Goal: Task Accomplishment & Management: Complete application form

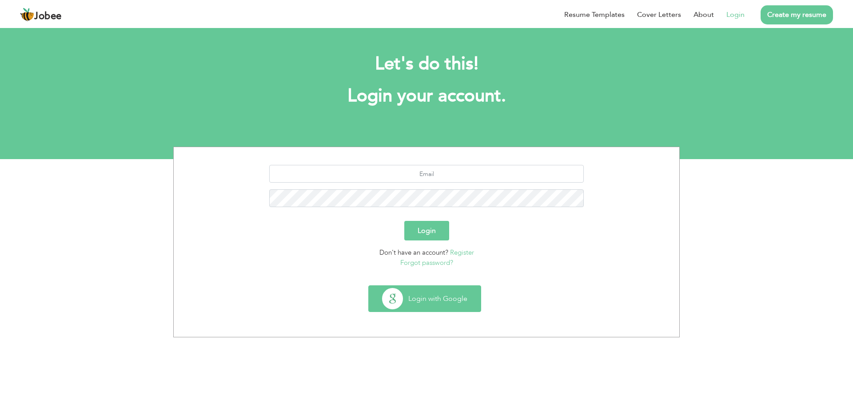
click at [428, 297] on button "Login with Google" at bounding box center [425, 299] width 112 height 26
click at [411, 176] on input "text" at bounding box center [426, 174] width 315 height 18
type input "[EMAIL_ADDRESS][DOMAIN_NAME]"
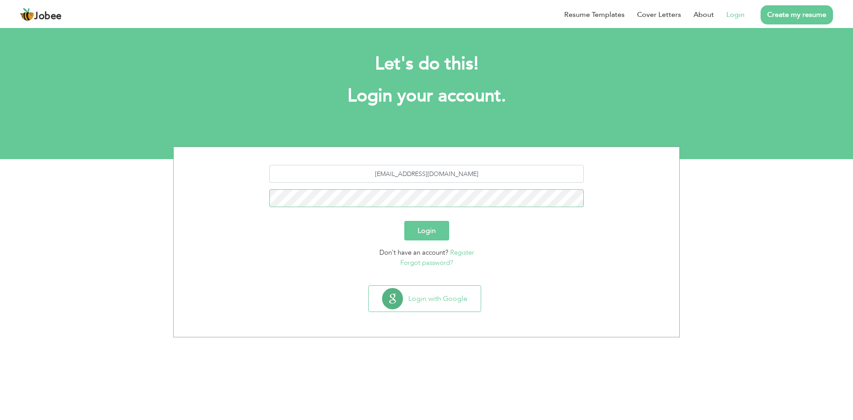
click at [404, 221] on button "Login" at bounding box center [426, 231] width 45 height 20
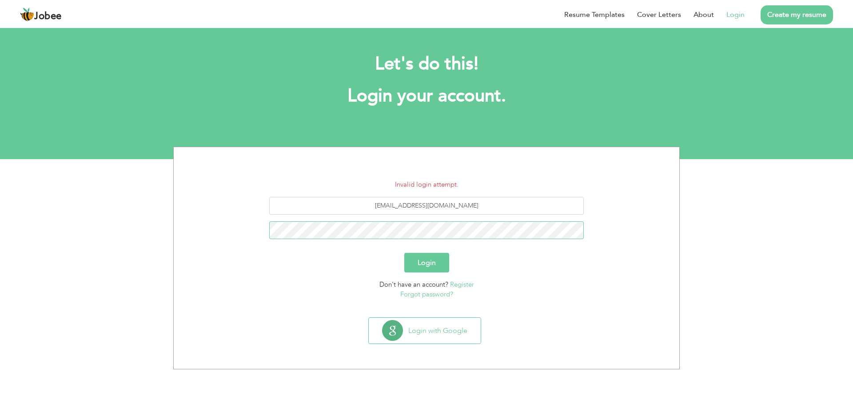
click at [404, 253] on button "Login" at bounding box center [426, 263] width 45 height 20
click at [461, 284] on link "Register" at bounding box center [462, 284] width 24 height 9
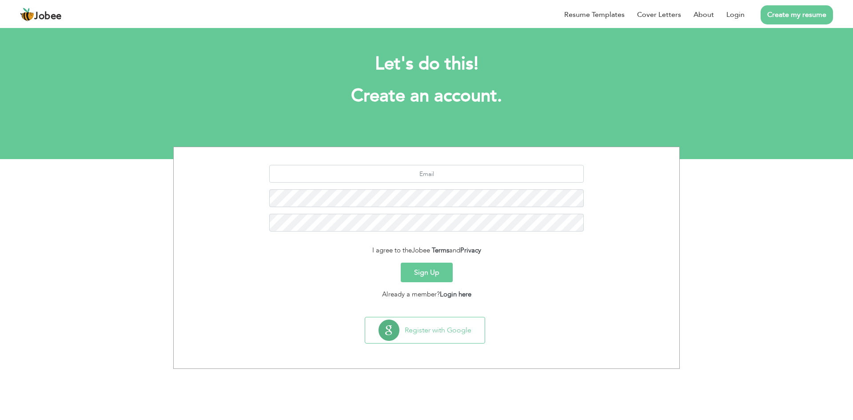
click at [422, 183] on div at bounding box center [426, 201] width 492 height 73
click at [428, 176] on input "text" at bounding box center [426, 174] width 315 height 18
type input "alikhanhassan.098@gmail.com"
click at [401, 263] on button "Sign Up" at bounding box center [427, 273] width 52 height 20
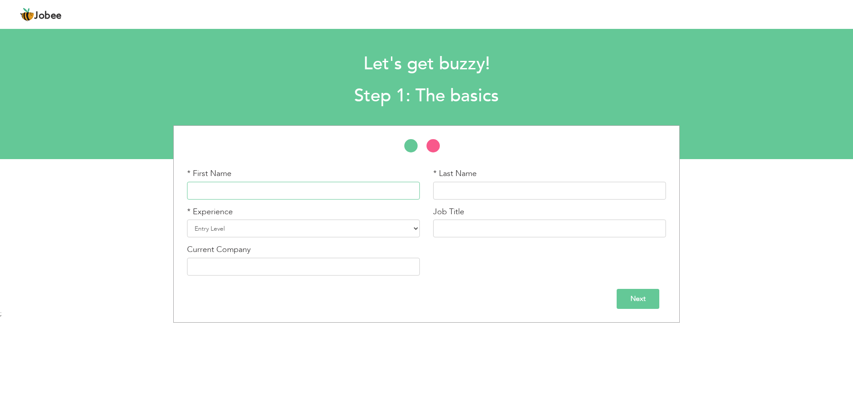
click at [300, 198] on input "text" at bounding box center [303, 191] width 233 height 18
type input "[PERSON_NAME]"
click at [441, 191] on input "text" at bounding box center [549, 191] width 233 height 18
type input "Khan"
click at [356, 225] on select "Entry Level Less than 1 Year 1 Year 2 Years 3 Years 4 Years 5 Years 6 Years 7 Y…" at bounding box center [303, 229] width 233 height 18
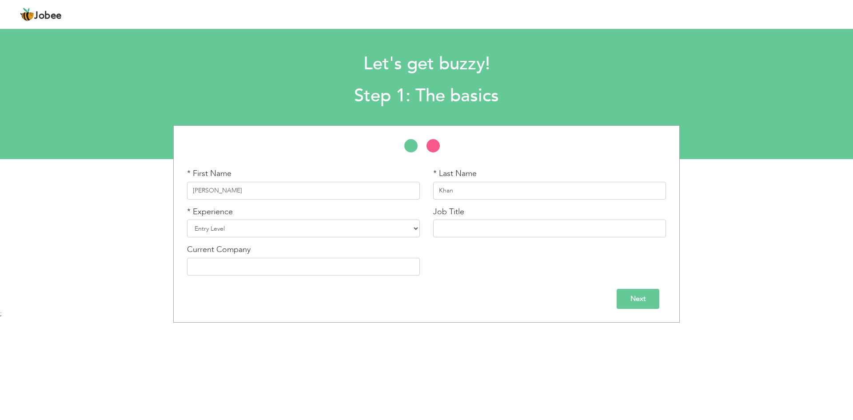
drag, startPoint x: 314, startPoint y: 356, endPoint x: 310, endPoint y: 350, distance: 7.4
click at [312, 356] on body "Jobee Profile Resume Templates Resume Templates Cover Letters About My Resume W…" at bounding box center [426, 209] width 853 height 418
click at [241, 218] on div "* Experience Entry Level Less than 1 Year 1 Year 2 Years 3 Years 4 Years 5 Year…" at bounding box center [303, 222] width 233 height 32
click at [243, 220] on select "Entry Level Less than 1 Year 1 Year 2 Years 3 Years 4 Years 5 Years 6 Years 7 Y…" at bounding box center [303, 229] width 233 height 18
select select "4"
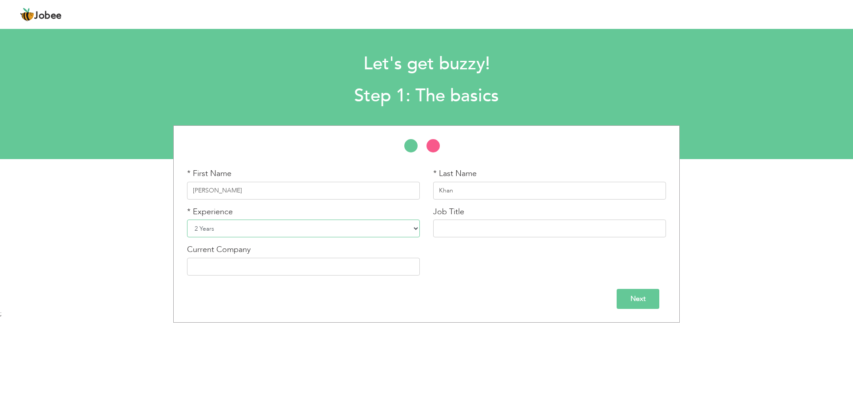
click at [187, 220] on select "Entry Level Less than 1 Year 1 Year 2 Years 3 Years 4 Years 5 Years 6 Years 7 Y…" at bounding box center [303, 229] width 233 height 18
click at [492, 227] on input "text" at bounding box center [549, 229] width 233 height 18
type input "Computer Operator"
type input "[DEMOGRAPHIC_DATA] International"
click at [641, 293] on input "Next" at bounding box center [638, 299] width 43 height 20
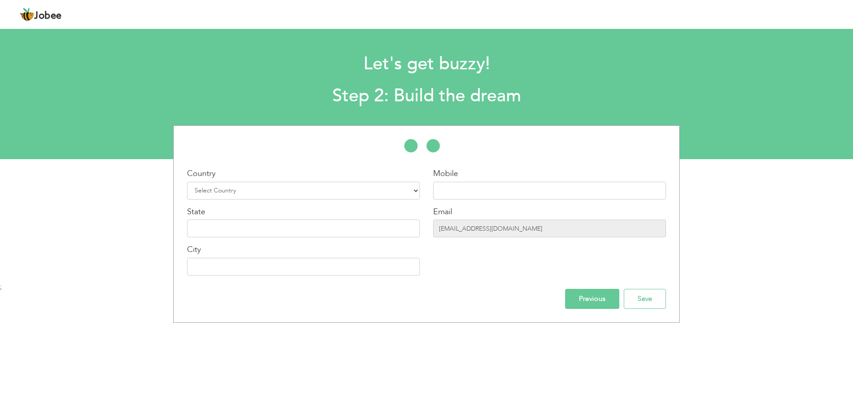
click at [264, 178] on div "Country Select Country Afghanistan Albania Algeria American Samoa Andorra Angol…" at bounding box center [303, 184] width 233 height 32
click at [280, 190] on select "Select Country Afghanistan Albania Algeria American Samoa Andorra Angola Anguil…" at bounding box center [303, 191] width 233 height 18
select select "166"
click at [187, 182] on select "Select Country Afghanistan Albania Algeria American Samoa Andorra Angola Anguil…" at bounding box center [303, 191] width 233 height 18
click at [489, 188] on input "text" at bounding box center [549, 191] width 233 height 18
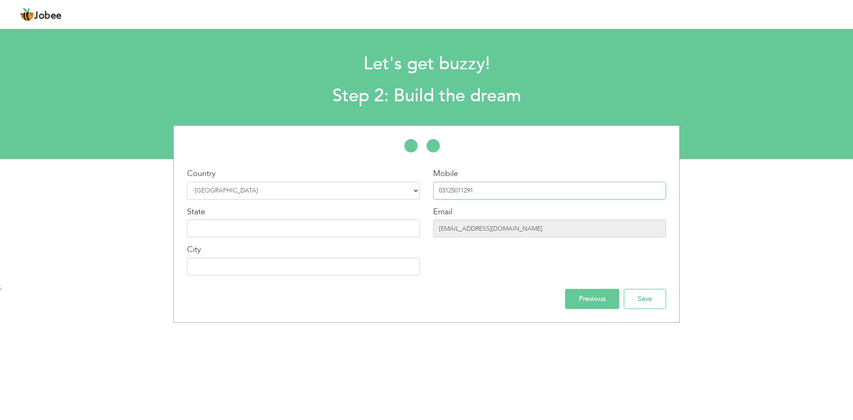
type input "03125011291"
click at [336, 259] on input "text" at bounding box center [303, 267] width 233 height 18
type input "A"
type input "[GEOGRAPHIC_DATA]"
click at [644, 304] on input "Save" at bounding box center [645, 299] width 42 height 20
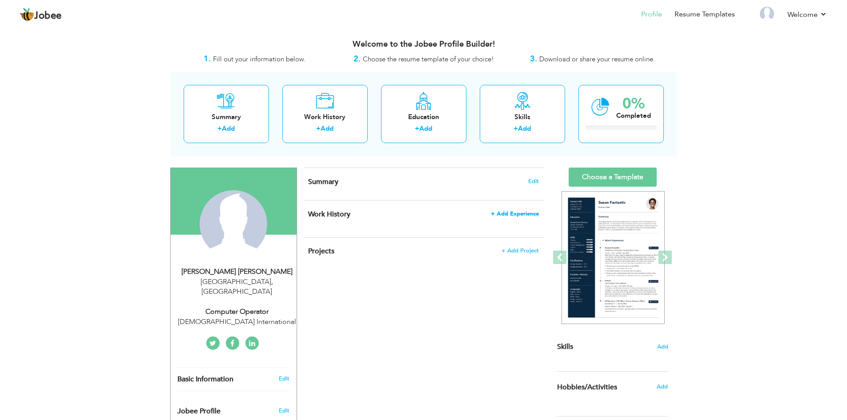
click at [514, 214] on span "+ Add Experience" at bounding box center [515, 214] width 48 height 6
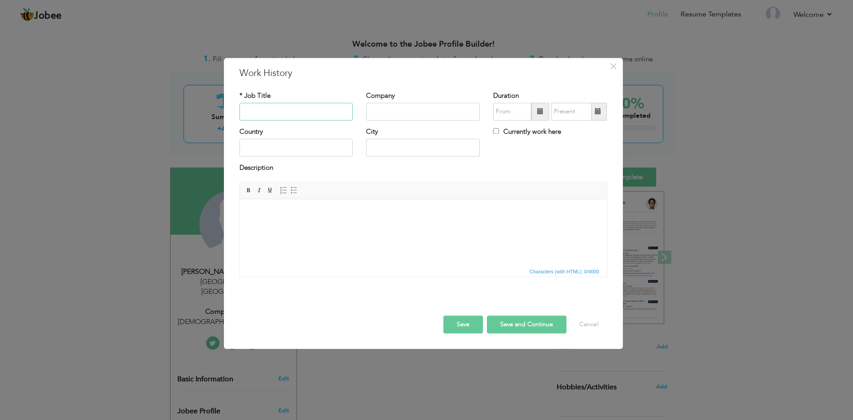
click at [299, 114] on input "text" at bounding box center [297, 112] width 114 height 18
type input "Premier Sales [DOMAIN_NAME]"
type input "Data Entry Operator"
paste input "Premier Sales [DOMAIN_NAME]"
type input "Premier Sales [DOMAIN_NAME]"
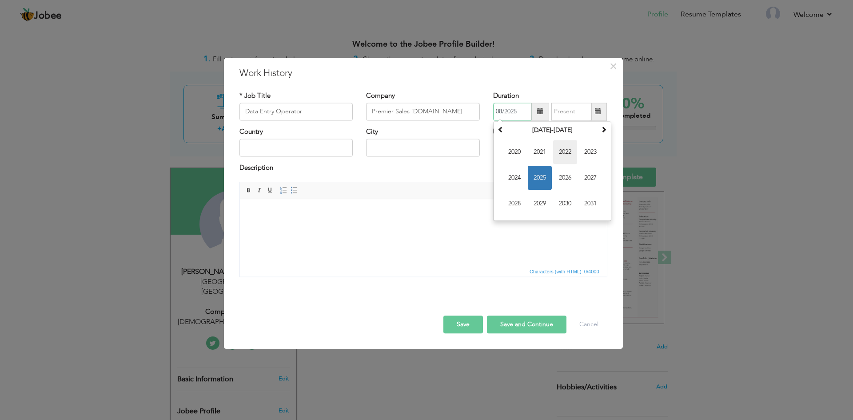
click at [560, 152] on span "2022" at bounding box center [565, 152] width 24 height 24
click at [513, 182] on span "May" at bounding box center [515, 178] width 24 height 24
type input "05/2022"
click at [573, 115] on input "08/2025" at bounding box center [572, 112] width 40 height 18
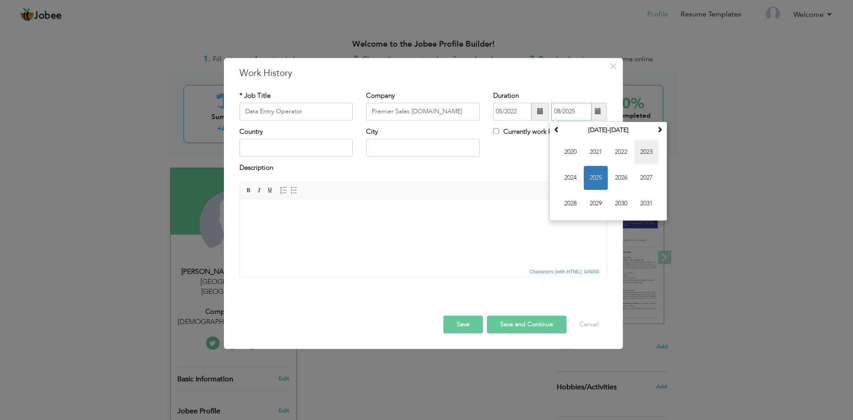
click at [640, 154] on span "2023" at bounding box center [647, 152] width 24 height 24
click at [577, 152] on span "Jan" at bounding box center [571, 152] width 24 height 24
type input "01/2023"
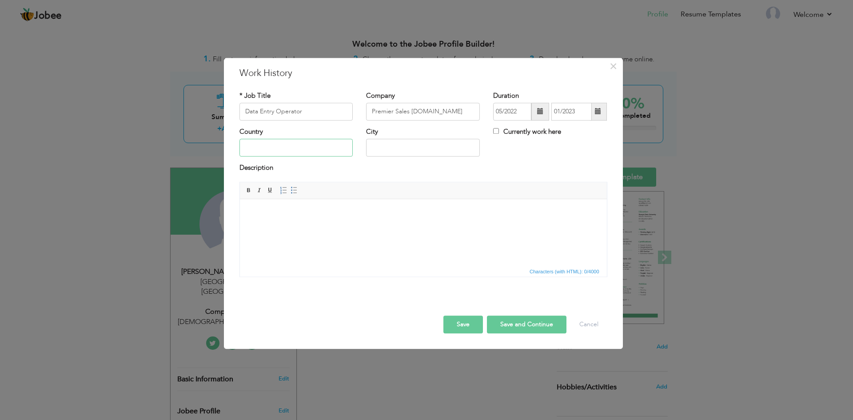
click at [296, 148] on input "text" at bounding box center [297, 148] width 114 height 18
type input "[GEOGRAPHIC_DATA]"
click at [393, 149] on input "Lhaore" at bounding box center [423, 148] width 114 height 18
type input "Attock"
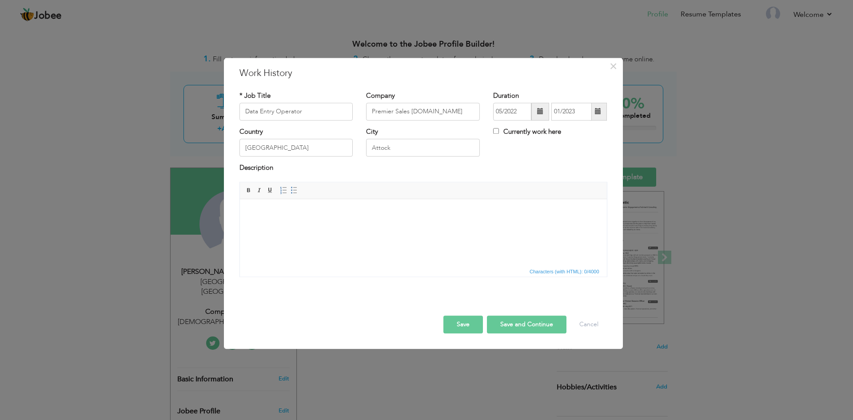
click at [381, 203] on html at bounding box center [423, 212] width 367 height 27
click at [352, 226] on html "Manages Daily Stock Report" at bounding box center [423, 212] width 367 height 27
click at [536, 321] on button "Save and Continue" at bounding box center [527, 325] width 80 height 18
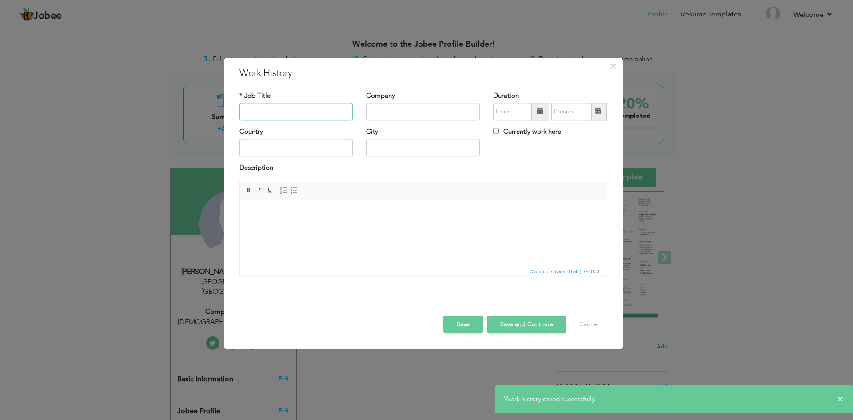
click at [298, 111] on input "text" at bounding box center [297, 112] width 114 height 18
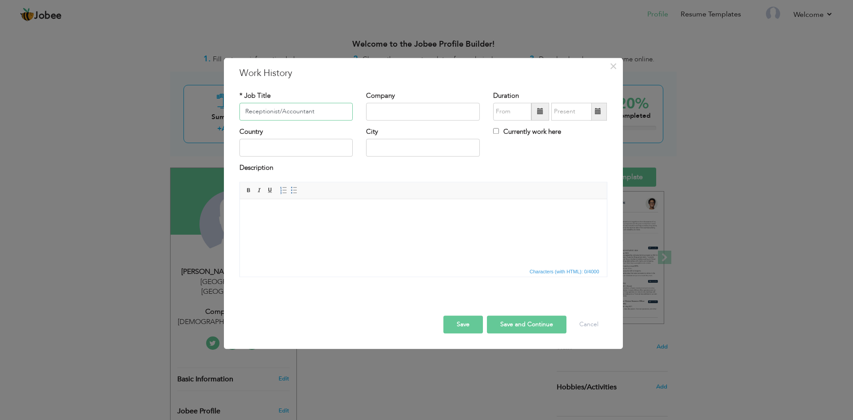
type input "Receptionist/Accountant"
type input "<"
type input "Medicare Hopital"
click at [520, 153] on span "Jan" at bounding box center [515, 152] width 24 height 24
click at [527, 114] on input "01/2022" at bounding box center [512, 112] width 38 height 18
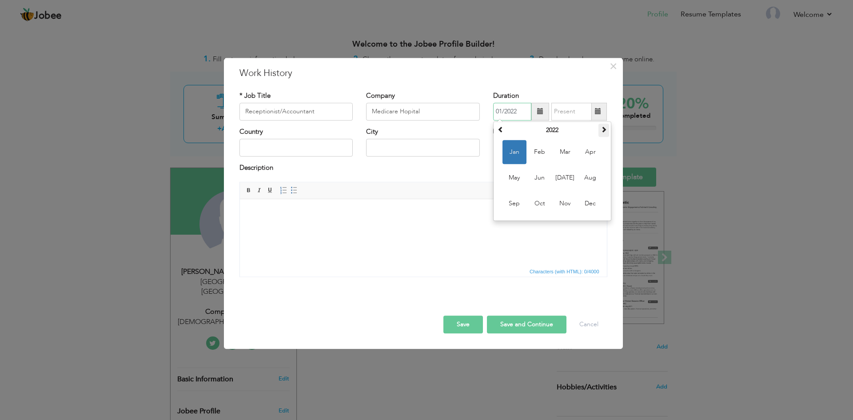
click at [599, 131] on th at bounding box center [604, 130] width 11 height 13
click at [520, 151] on span "Jan" at bounding box center [515, 152] width 24 height 24
type input "01/2023"
click at [569, 117] on input "text" at bounding box center [572, 112] width 40 height 18
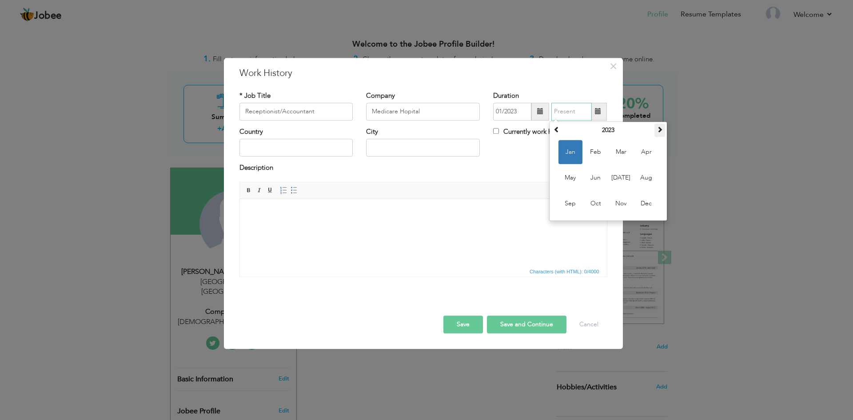
click at [662, 135] on th at bounding box center [660, 130] width 11 height 13
click at [585, 152] on span "Feb" at bounding box center [596, 152] width 24 height 24
type input "02/2024"
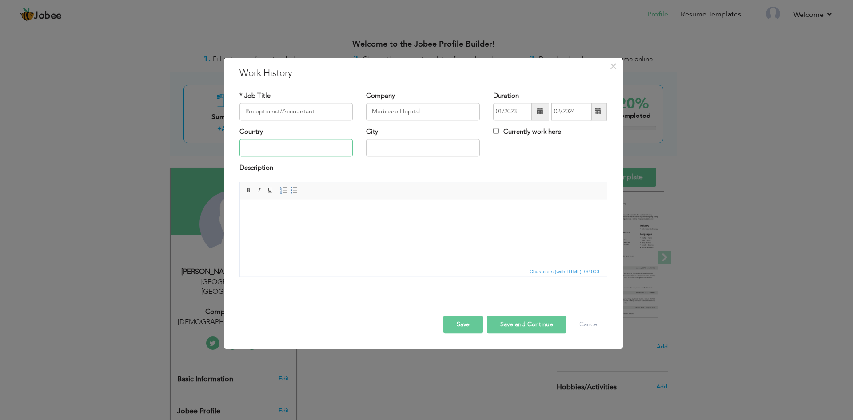
click at [317, 151] on input "text" at bounding box center [297, 148] width 114 height 18
type input "[GEOGRAPHIC_DATA]"
type input "Attock"
click at [311, 226] on html at bounding box center [423, 212] width 367 height 27
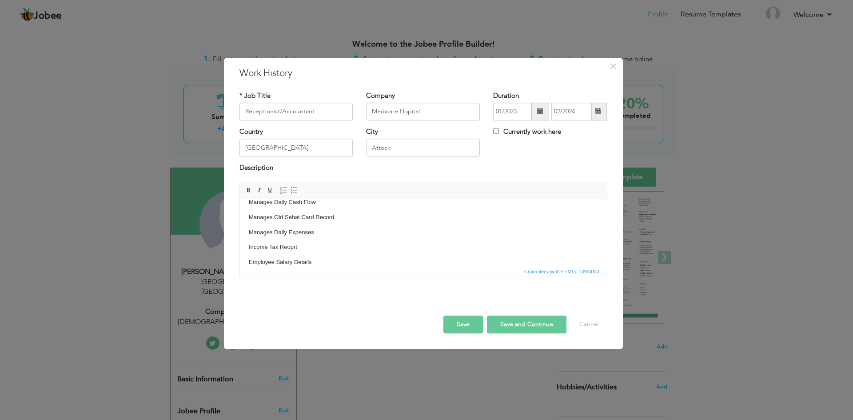
click at [547, 321] on button "Save and Continue" at bounding box center [527, 325] width 80 height 18
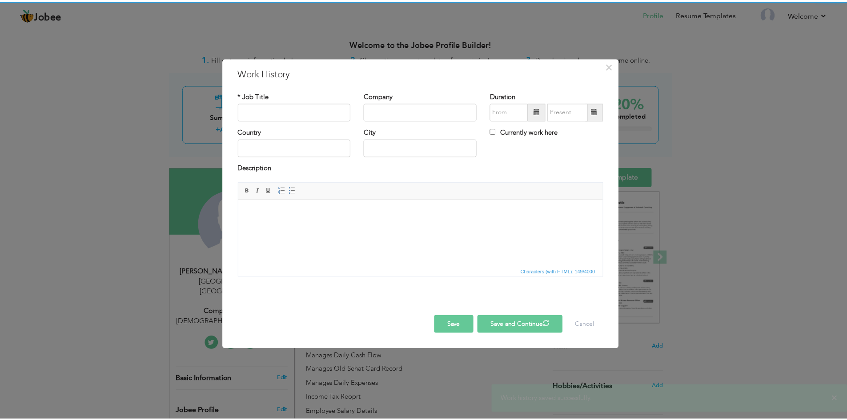
scroll to position [0, 0]
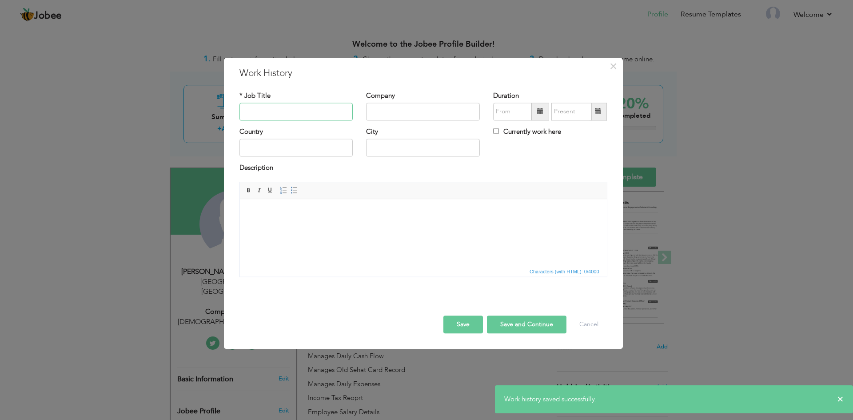
click at [333, 105] on input "text" at bounding box center [297, 112] width 114 height 18
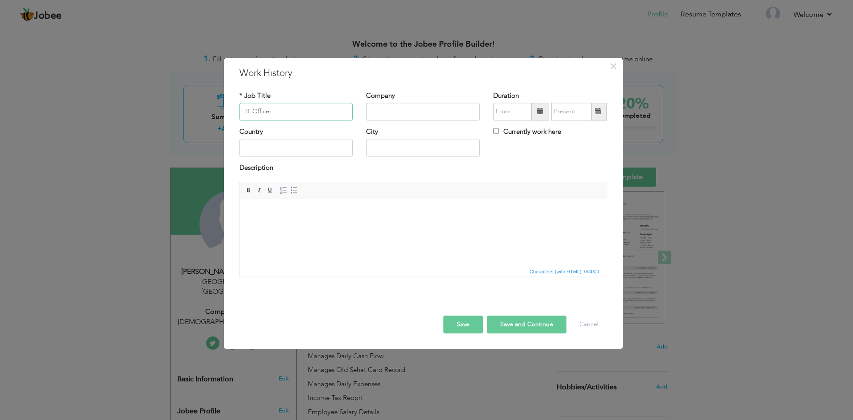
type input "IT Officer"
type input "[DEMOGRAPHIC_DATA] International"
click at [603, 131] on span at bounding box center [604, 129] width 6 height 6
click at [519, 151] on span "Jan" at bounding box center [515, 152] width 24 height 24
type input "01/2024"
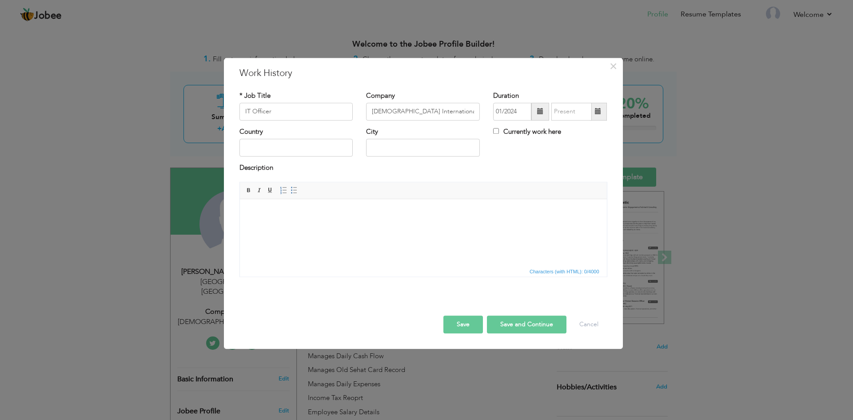
click at [536, 136] on label "Currently work here" at bounding box center [527, 131] width 68 height 9
click at [499, 134] on input "Currently work here" at bounding box center [496, 131] width 6 height 6
checkbox input "true"
click at [306, 147] on input "text" at bounding box center [297, 148] width 114 height 18
type input "[GEOGRAPHIC_DATA]"
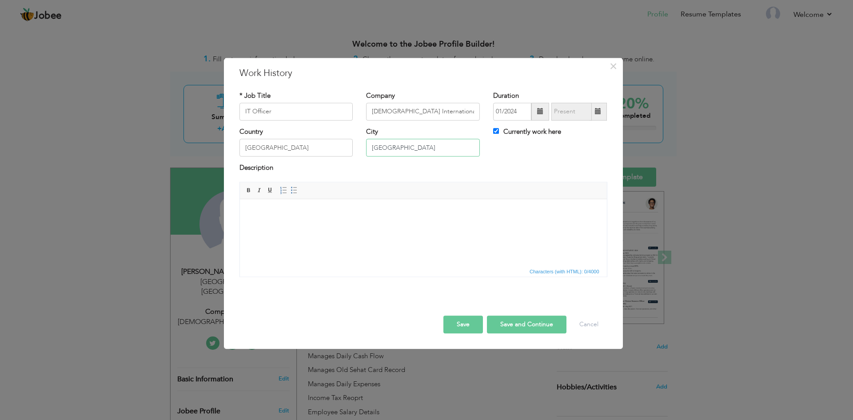
type input "[GEOGRAPHIC_DATA]"
click at [326, 216] on body at bounding box center [422, 212] width 349 height 9
click at [517, 324] on button "Save and Continue" at bounding box center [527, 325] width 80 height 18
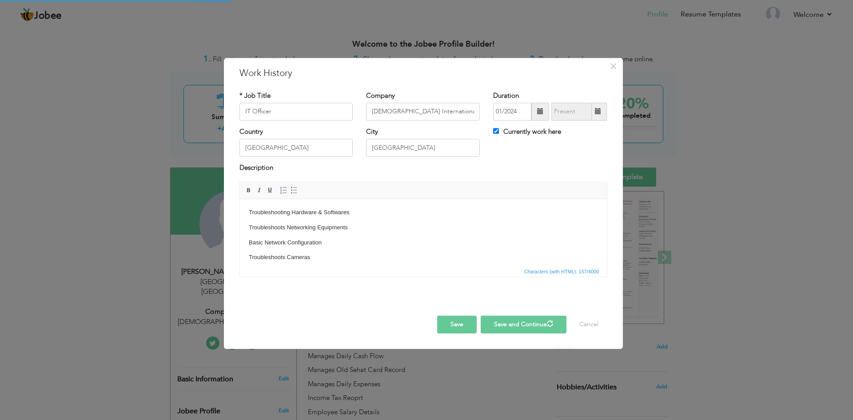
checkbox input "false"
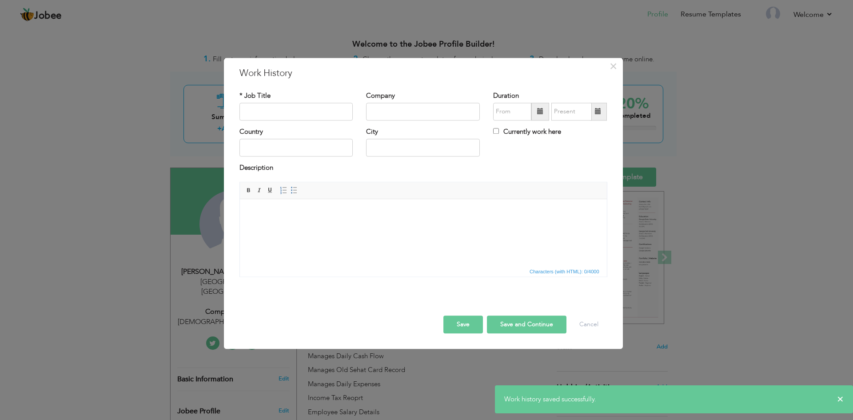
click at [457, 325] on button "Save" at bounding box center [464, 325] width 40 height 18
click at [578, 326] on button "Cancel" at bounding box center [589, 325] width 37 height 18
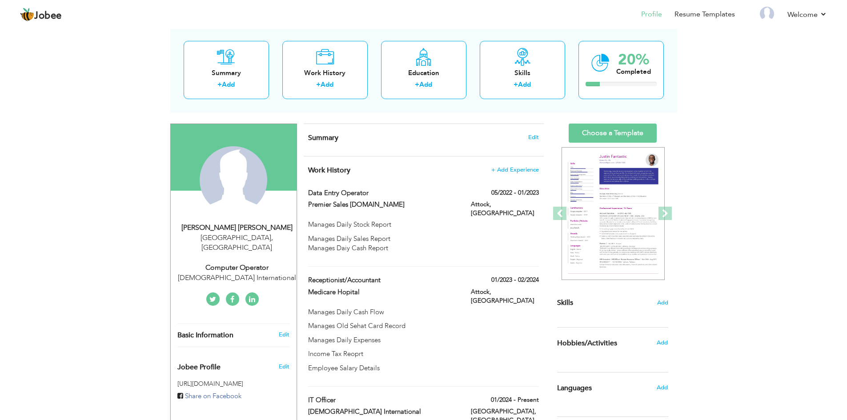
scroll to position [44, 0]
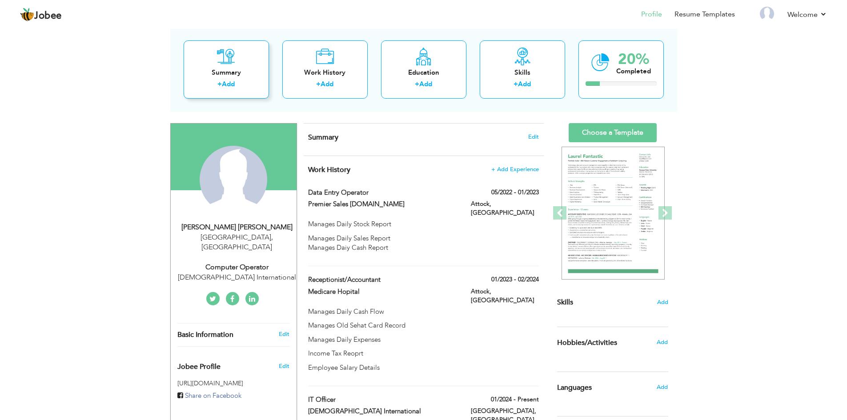
click at [246, 74] on div "Summary" at bounding box center [226, 72] width 71 height 9
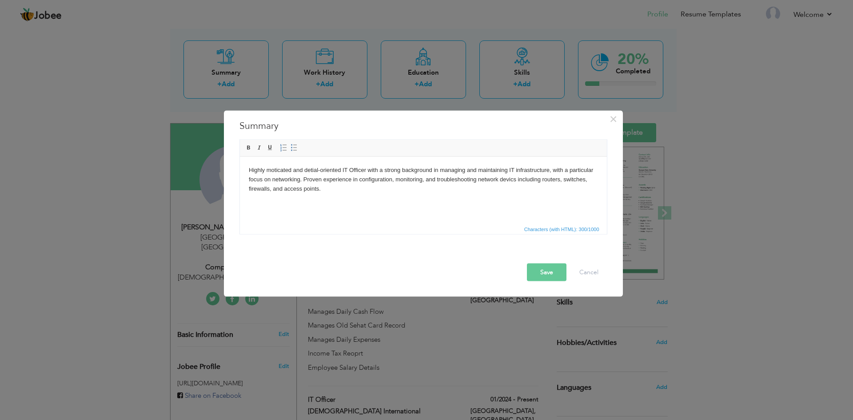
click at [550, 271] on button "Save" at bounding box center [547, 272] width 40 height 18
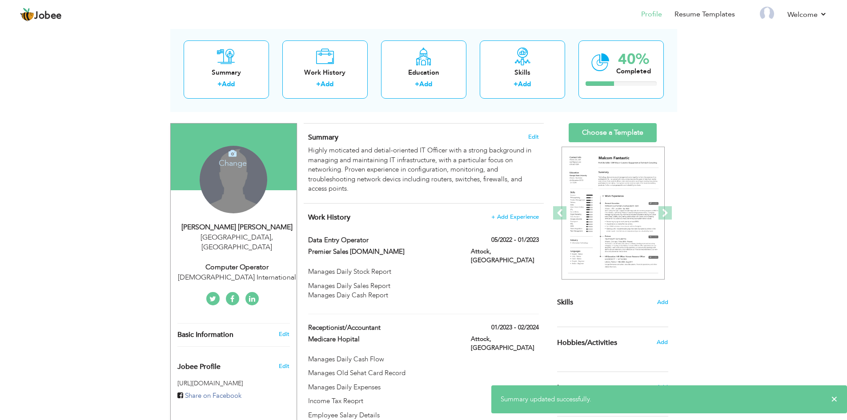
click at [231, 162] on h4 "Change" at bounding box center [233, 157] width 64 height 21
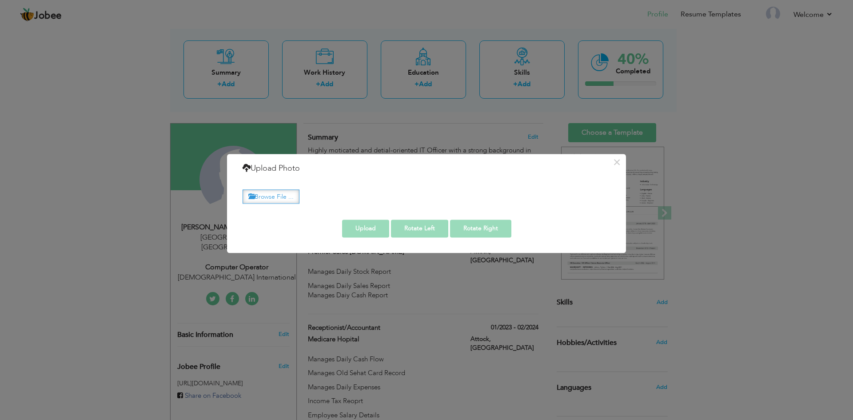
click at [257, 200] on label "Browse File ..." at bounding box center [271, 197] width 57 height 14
click at [0, 0] on input "Browse File ..." at bounding box center [0, 0] width 0 height 0
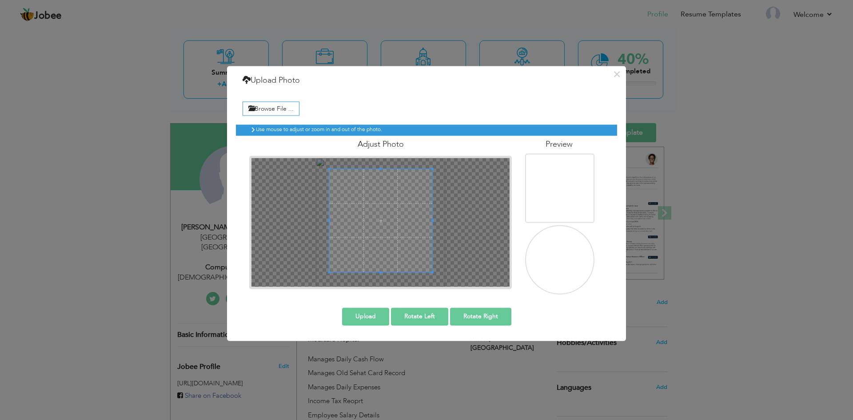
click at [376, 190] on span at bounding box center [380, 220] width 103 height 103
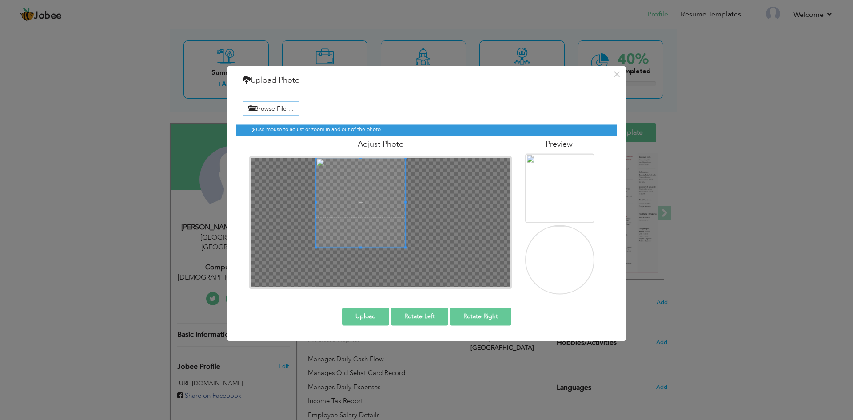
click at [405, 202] on div at bounding box center [360, 202] width 89 height 89
click at [368, 313] on button "Upload" at bounding box center [365, 317] width 47 height 18
click at [615, 75] on button "×" at bounding box center [617, 74] width 14 height 14
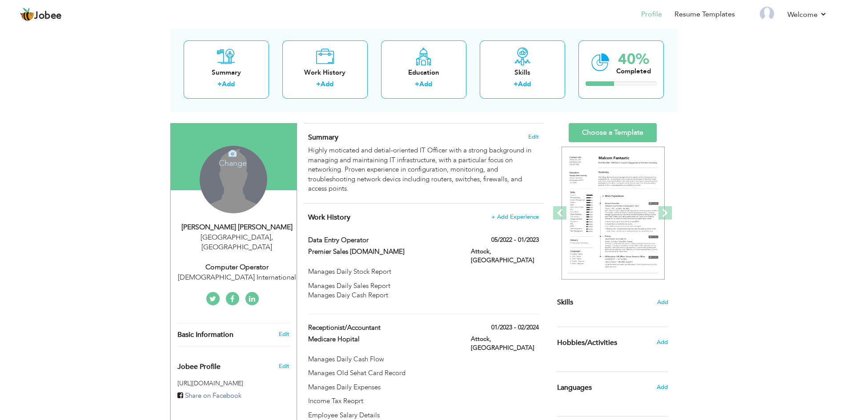
click at [233, 171] on div "Change Remove" at bounding box center [234, 180] width 68 height 68
click at [240, 158] on h4 "Change" at bounding box center [233, 157] width 64 height 21
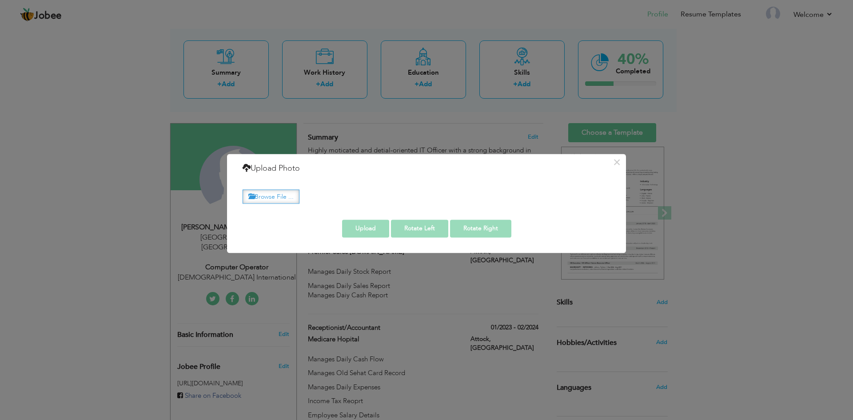
click at [274, 199] on label "Browse File ..." at bounding box center [271, 197] width 57 height 14
click at [0, 0] on input "Browse File ..." at bounding box center [0, 0] width 0 height 0
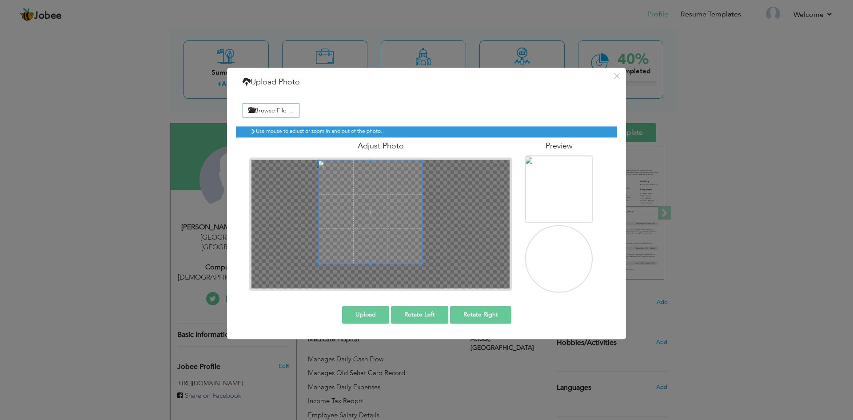
click at [360, 178] on span at bounding box center [370, 211] width 103 height 103
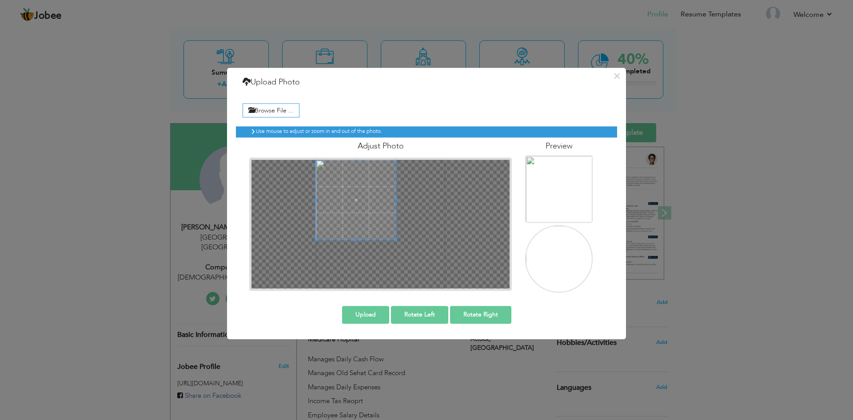
click at [396, 200] on div at bounding box center [356, 200] width 80 height 80
click at [387, 197] on span at bounding box center [366, 200] width 80 height 80
click at [371, 307] on button "Upload" at bounding box center [365, 315] width 47 height 18
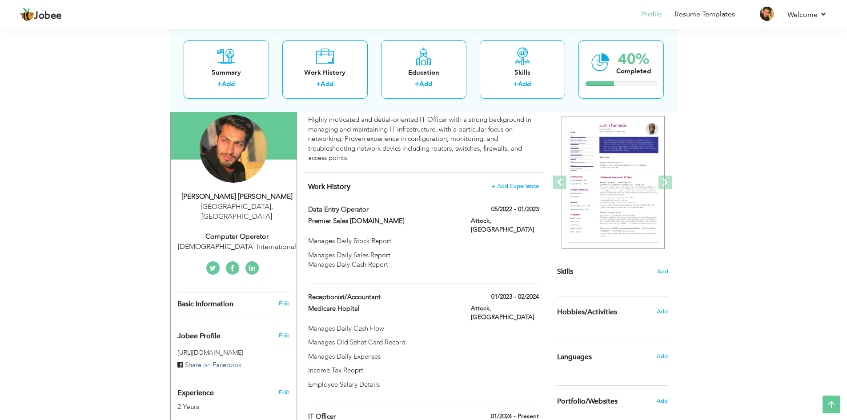
scroll to position [75, 0]
click at [661, 273] on span "Add" at bounding box center [662, 272] width 12 height 8
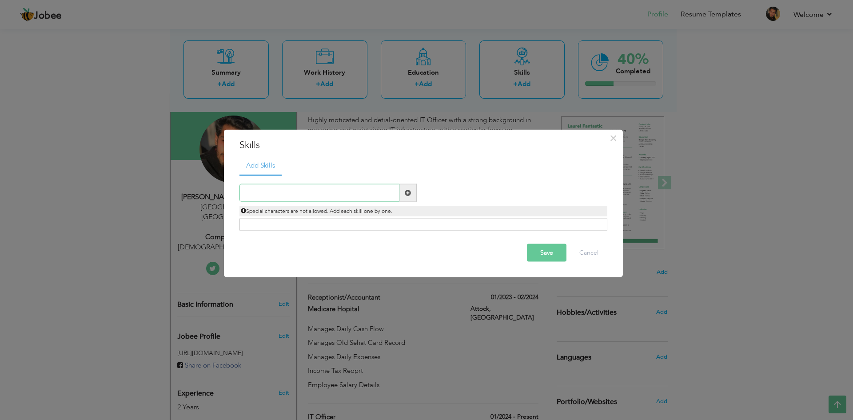
click at [332, 201] on input "text" at bounding box center [320, 193] width 160 height 18
type input "MS Office"
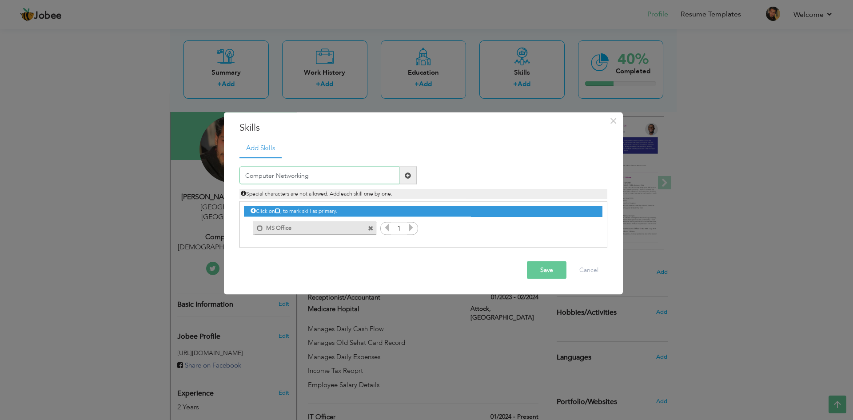
type input "Computer Networking"
type input "C"
type input "Communication"
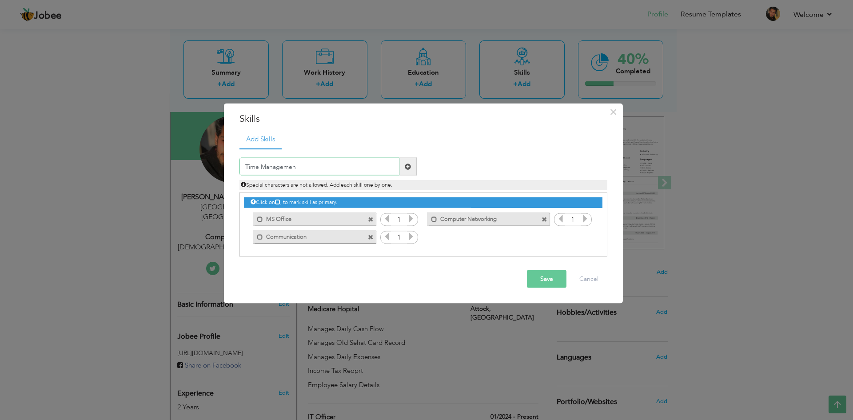
type input "Time Management"
click at [409, 220] on icon at bounding box center [411, 219] width 8 height 8
click at [410, 220] on icon at bounding box center [411, 219] width 8 height 8
click at [412, 221] on icon at bounding box center [411, 219] width 8 height 8
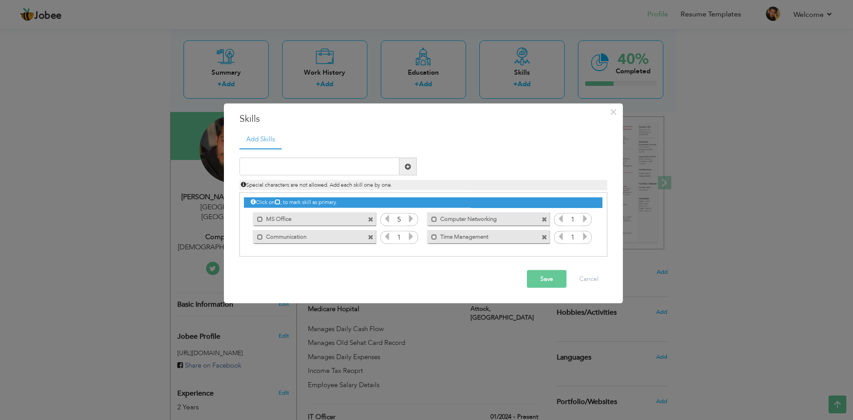
click at [412, 221] on icon at bounding box center [411, 219] width 8 height 8
click at [410, 238] on icon at bounding box center [411, 236] width 8 height 8
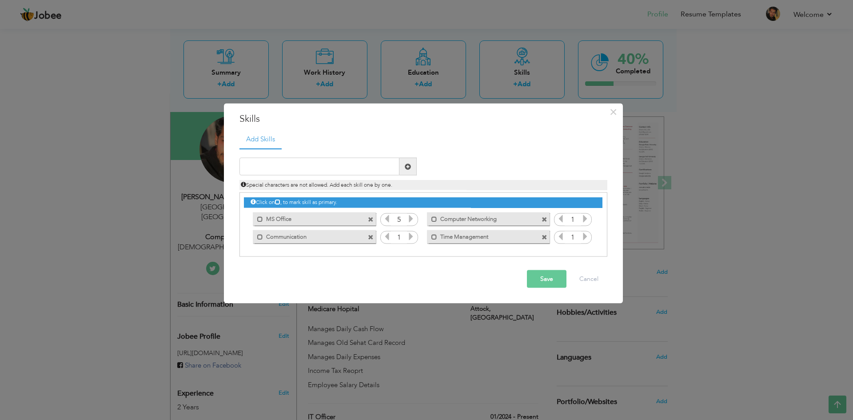
click at [411, 237] on icon at bounding box center [411, 236] width 8 height 8
click at [410, 237] on icon at bounding box center [411, 236] width 8 height 8
click at [586, 237] on icon at bounding box center [585, 236] width 8 height 8
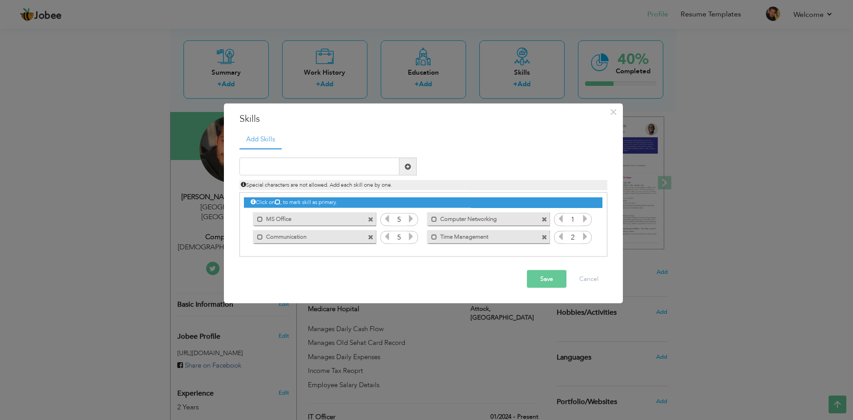
click at [586, 237] on icon at bounding box center [585, 236] width 8 height 8
click at [563, 238] on icon at bounding box center [561, 236] width 8 height 8
click at [587, 219] on icon at bounding box center [585, 219] width 8 height 8
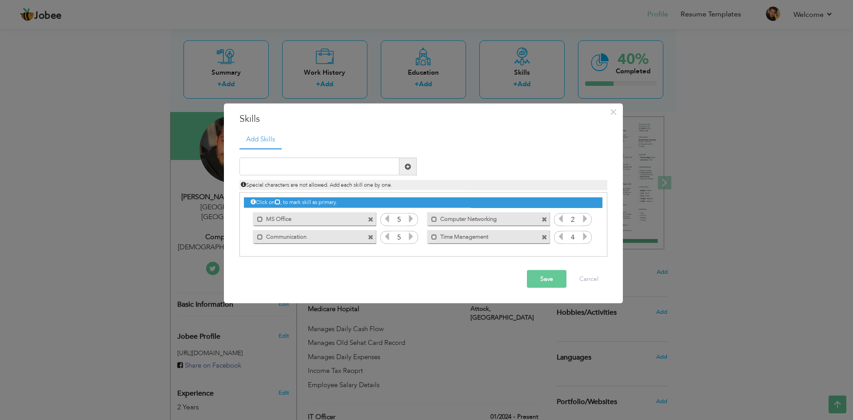
click at [586, 219] on icon at bounding box center [585, 219] width 8 height 8
click at [560, 216] on icon at bounding box center [561, 219] width 8 height 8
click at [412, 238] on icon at bounding box center [411, 236] width 8 height 8
click at [388, 238] on icon at bounding box center [387, 236] width 8 height 8
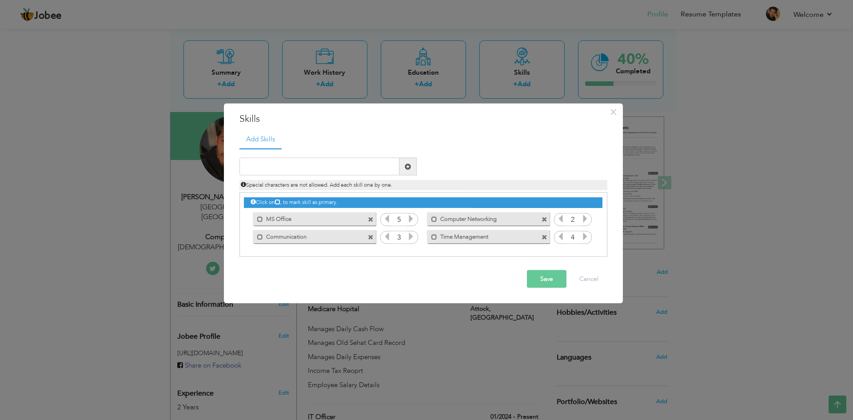
click at [388, 222] on icon at bounding box center [387, 219] width 8 height 8
click at [388, 221] on icon at bounding box center [387, 219] width 8 height 8
click at [411, 221] on icon at bounding box center [411, 219] width 8 height 8
click at [562, 239] on icon at bounding box center [561, 236] width 8 height 8
click at [552, 282] on button "Save" at bounding box center [547, 279] width 40 height 18
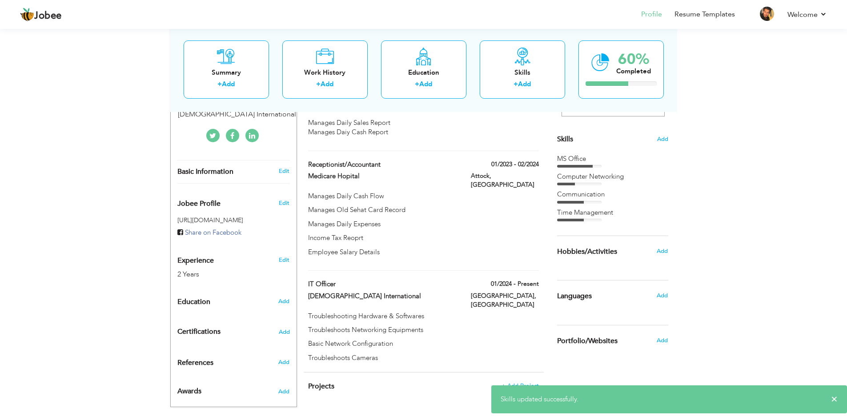
scroll to position [208, 0]
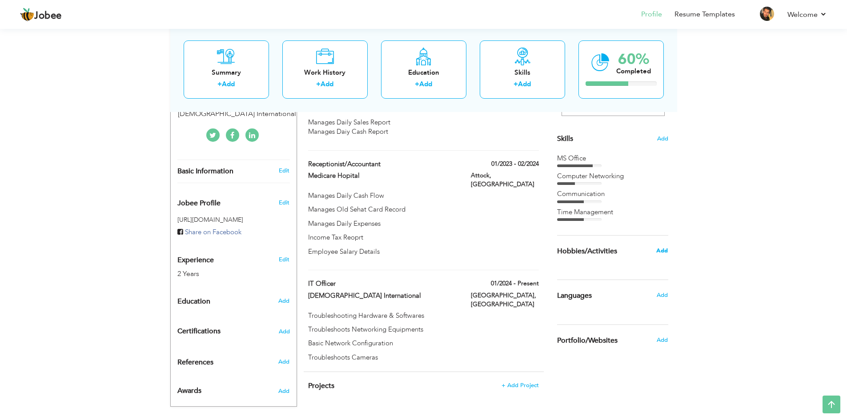
click at [662, 253] on span "Add" at bounding box center [662, 251] width 12 height 8
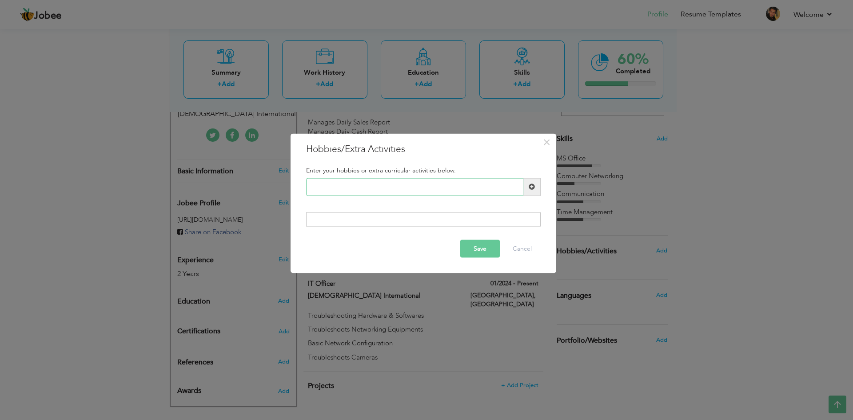
click at [388, 182] on input "text" at bounding box center [414, 187] width 217 height 18
type input "Playing Game"
type input "Book Reading"
click at [480, 249] on button "Save" at bounding box center [480, 249] width 40 height 18
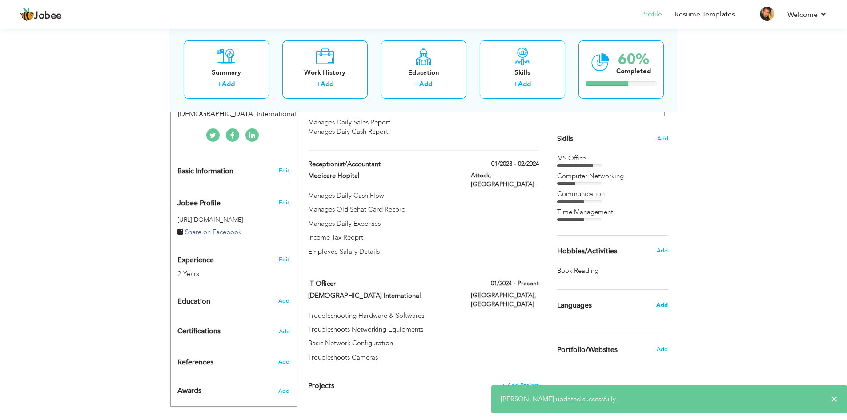
click at [659, 302] on span "Add" at bounding box center [662, 305] width 12 height 8
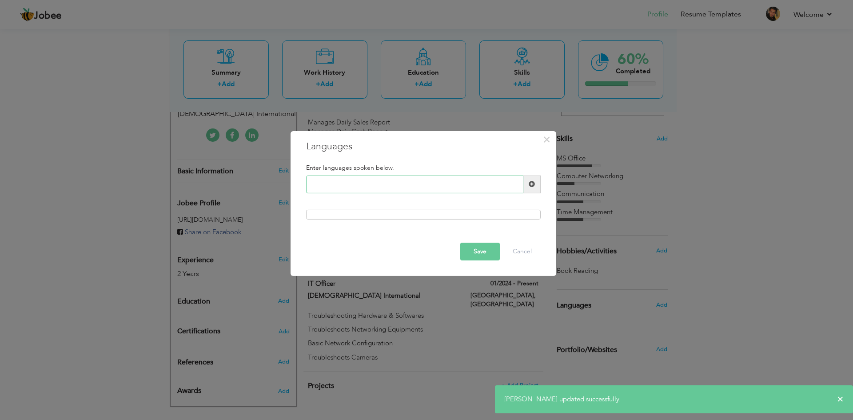
click at [373, 179] on input "text" at bounding box center [414, 185] width 217 height 18
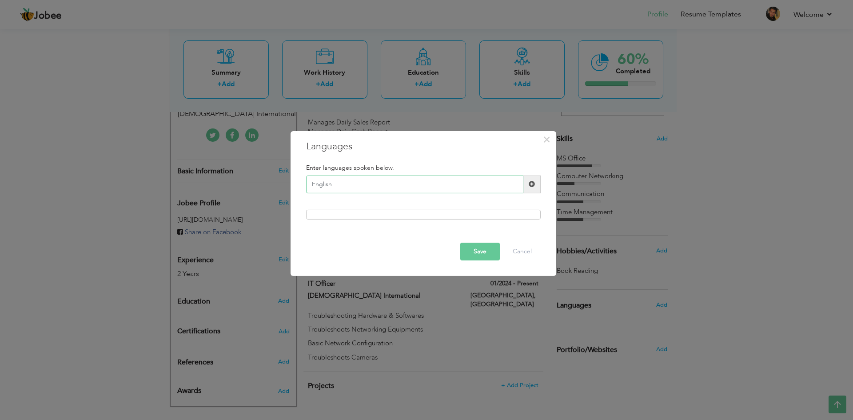
type input "English"
click at [359, 210] on div at bounding box center [423, 215] width 235 height 10
click at [498, 258] on button "Save" at bounding box center [480, 252] width 40 height 18
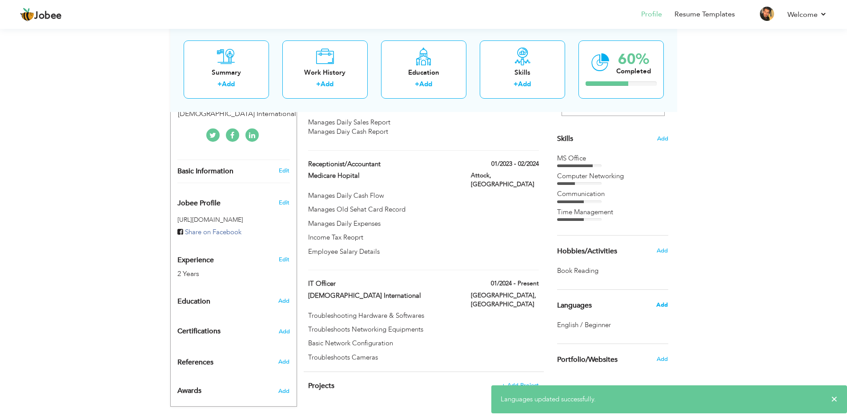
click at [667, 304] on span "Add" at bounding box center [662, 305] width 12 height 8
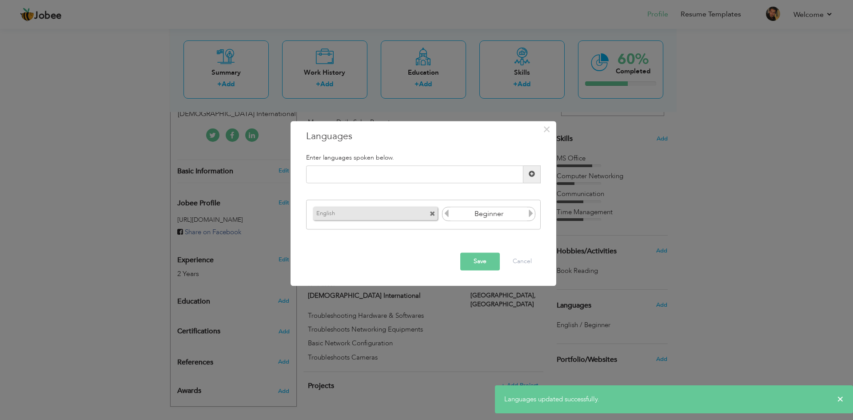
click at [531, 210] on icon at bounding box center [531, 214] width 8 height 8
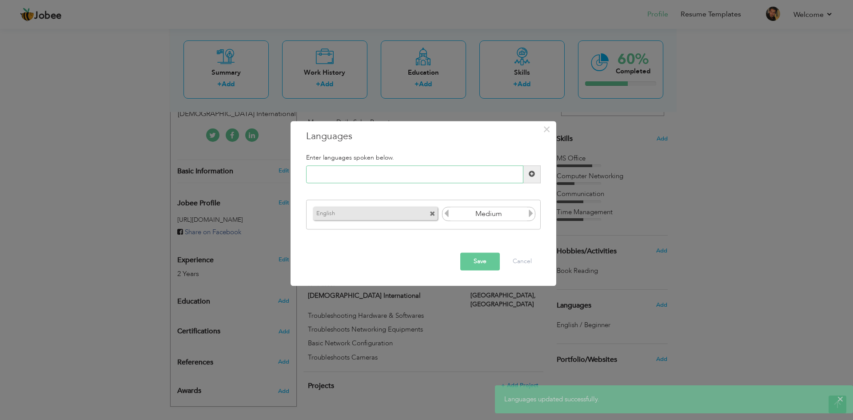
click at [397, 183] on input "text" at bounding box center [414, 174] width 217 height 18
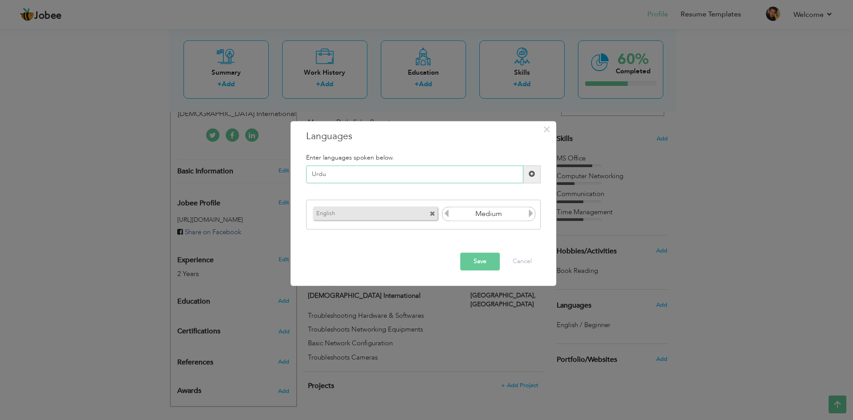
click at [375, 169] on input "Urdu" at bounding box center [414, 174] width 217 height 18
type input "Urdu"
click at [536, 172] on span at bounding box center [532, 174] width 17 height 18
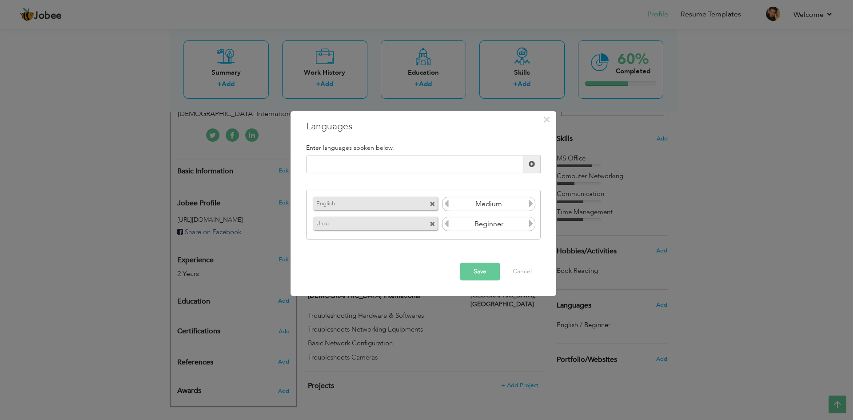
click at [530, 225] on icon at bounding box center [531, 224] width 8 height 8
click at [485, 267] on button "Save" at bounding box center [480, 272] width 40 height 18
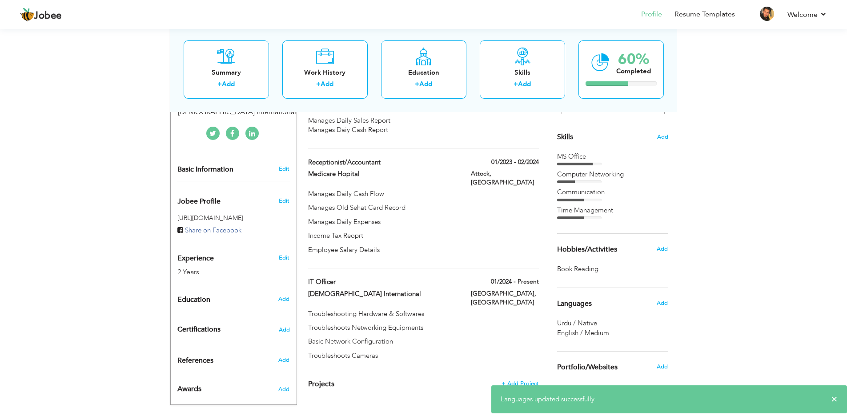
scroll to position [210, 0]
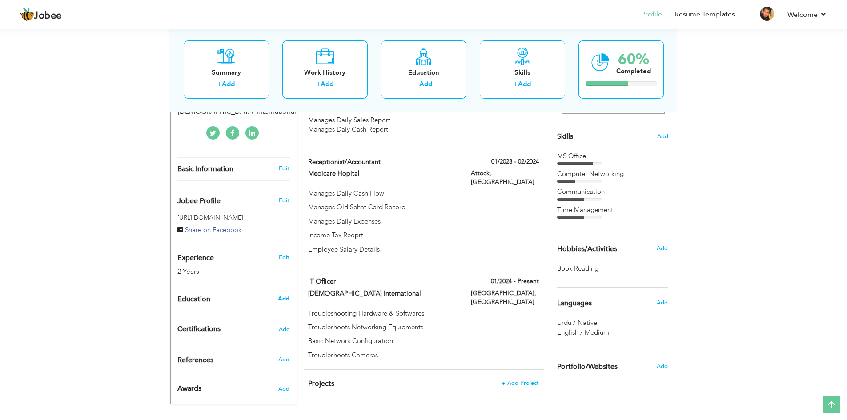
click at [286, 295] on span "Add" at bounding box center [284, 299] width 12 height 8
radio input "true"
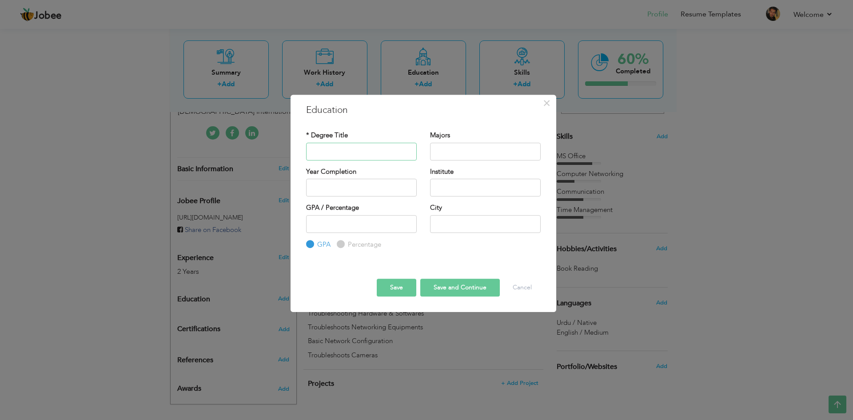
click at [324, 153] on input "text" at bounding box center [361, 152] width 111 height 18
type input "Matriculation"
type input "Science"
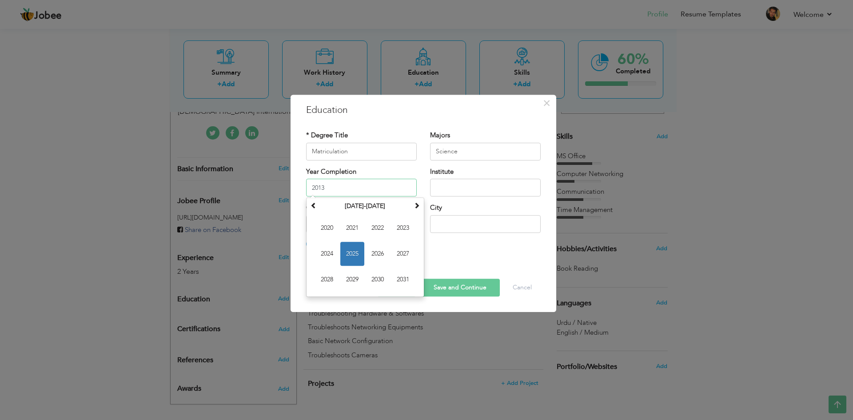
type input "2013"
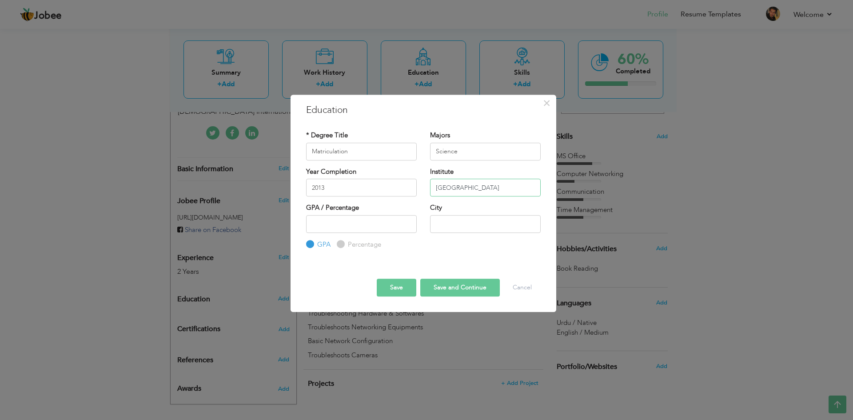
type input "[GEOGRAPHIC_DATA]"
type input "Attock"
click at [477, 287] on button "Save and Continue" at bounding box center [460, 288] width 80 height 18
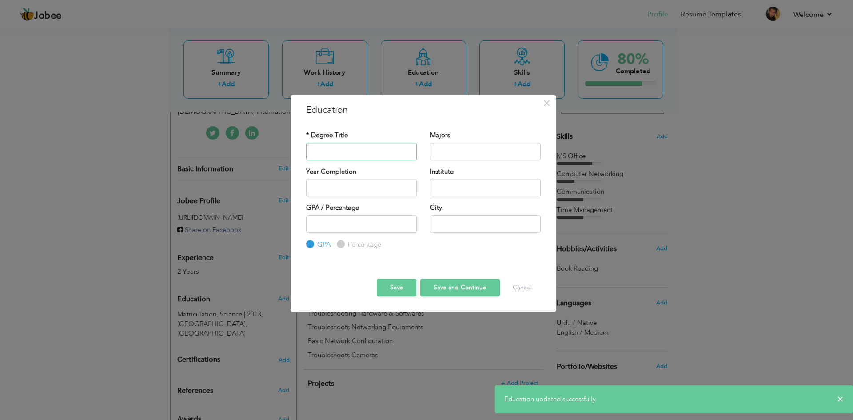
click at [350, 154] on input "text" at bounding box center [361, 152] width 111 height 18
type input "DAE"
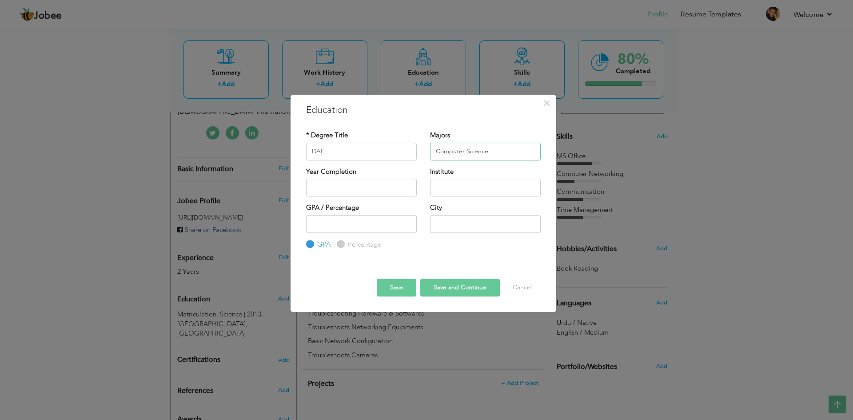
type input "Computer Science"
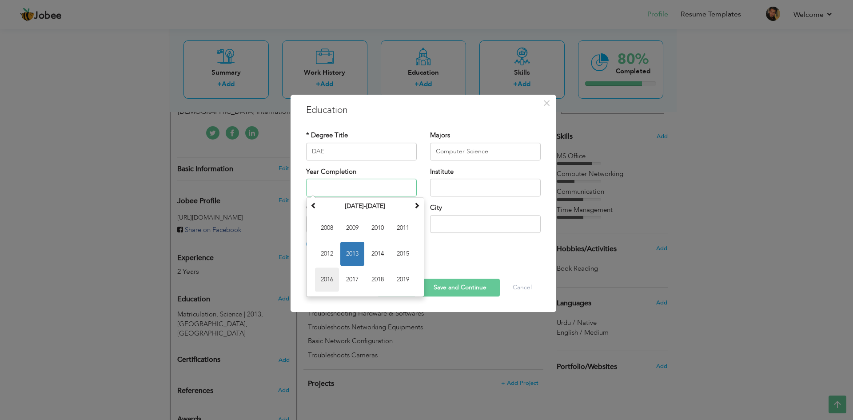
click at [328, 280] on span "2016" at bounding box center [327, 280] width 24 height 24
type input "2016"
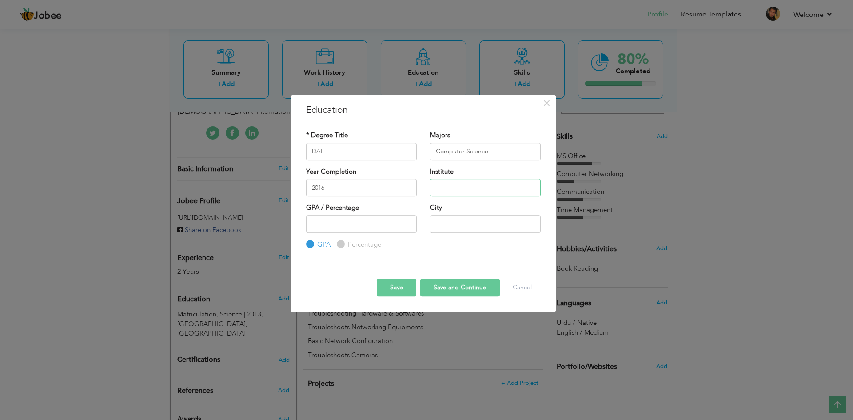
click at [446, 189] on input "text" at bounding box center [485, 188] width 111 height 18
type input "TEVTA Institute"
type input "Attock"
click at [448, 288] on button "Save and Continue" at bounding box center [460, 288] width 80 height 18
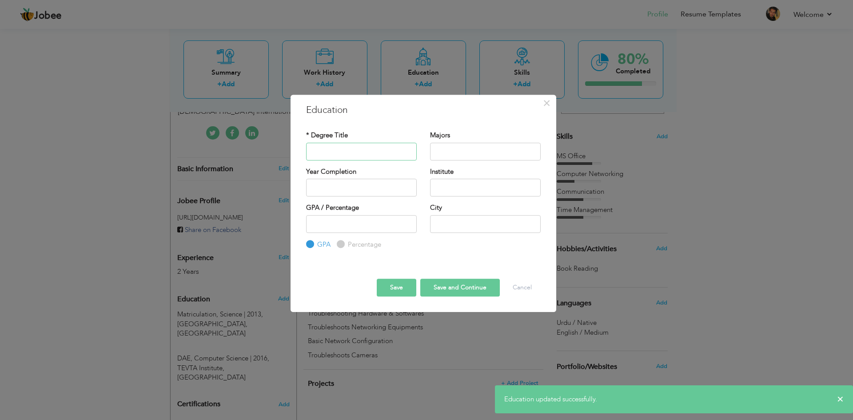
click at [358, 154] on input "text" at bounding box center [361, 152] width 111 height 18
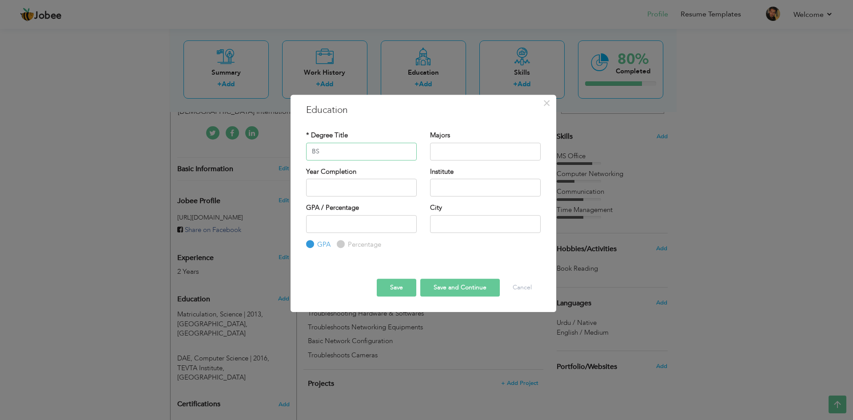
type input "BS"
type input "Data Science"
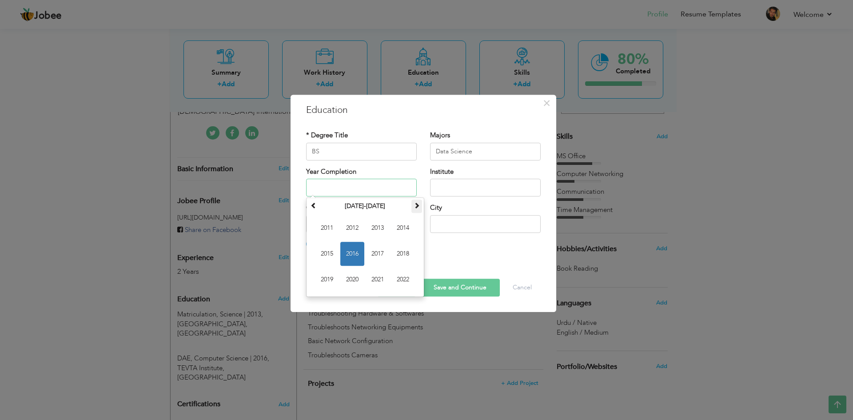
click at [415, 207] on span at bounding box center [417, 205] width 6 height 6
click at [331, 254] on span "2025" at bounding box center [327, 254] width 24 height 24
type input "2025"
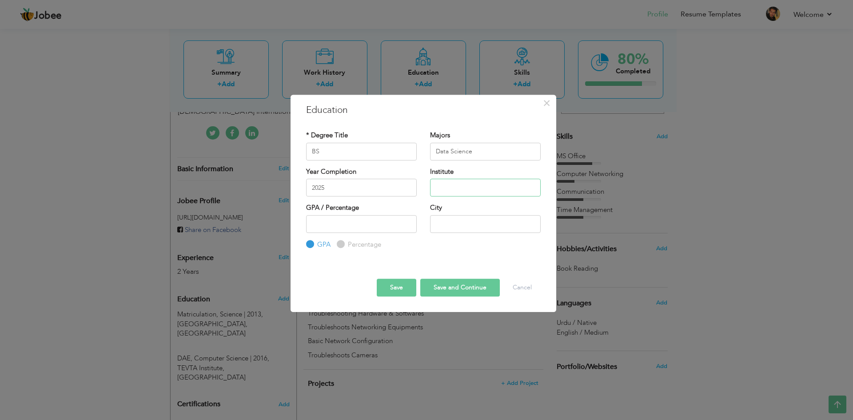
click at [453, 188] on input "text" at bounding box center [485, 188] width 111 height 18
type input "Virtual University"
click at [372, 189] on input "2025" at bounding box center [361, 188] width 111 height 18
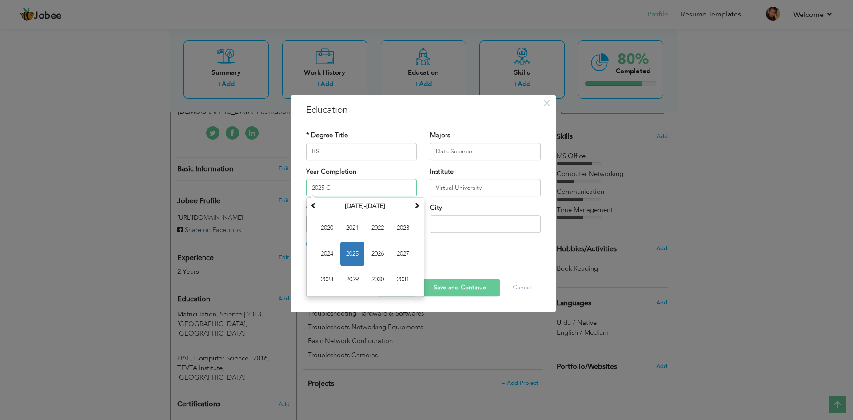
type input "2025"
drag, startPoint x: 344, startPoint y: 186, endPoint x: 309, endPoint y: 186, distance: 35.6
click at [309, 186] on input "2025" at bounding box center [361, 188] width 111 height 18
click at [460, 200] on div "Institute Virtual University" at bounding box center [486, 185] width 124 height 36
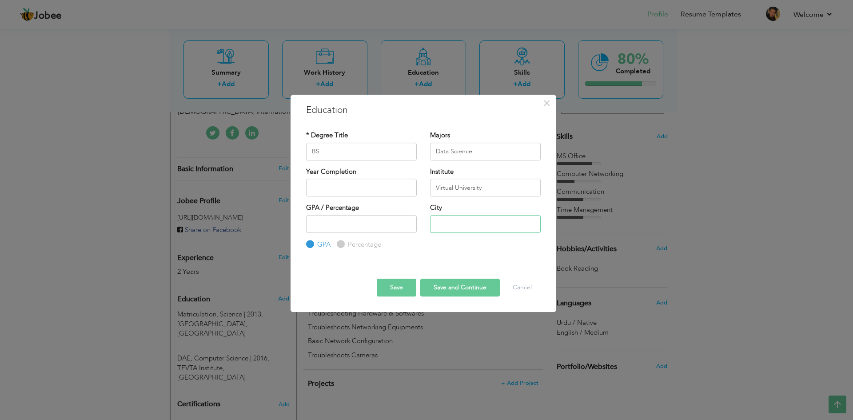
click at [454, 222] on input "text" at bounding box center [485, 224] width 111 height 18
type input "Attock"
click at [463, 286] on button "Save and Continue" at bounding box center [460, 288] width 80 height 18
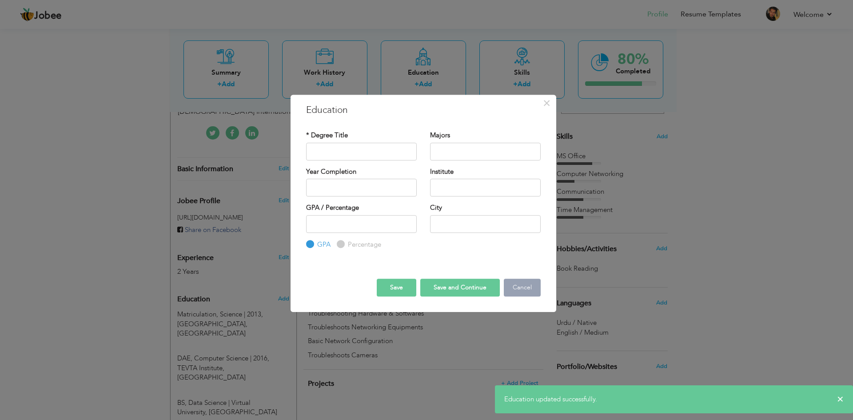
click at [512, 283] on button "Cancel" at bounding box center [522, 288] width 37 height 18
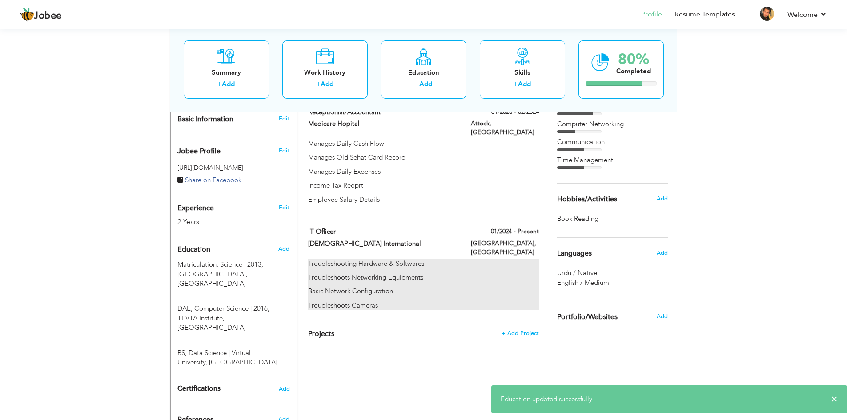
scroll to position [299, 0]
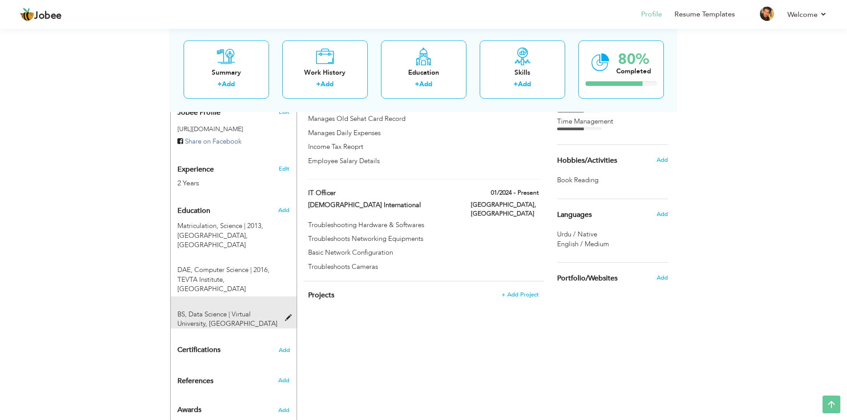
click at [287, 315] on span at bounding box center [290, 318] width 11 height 7
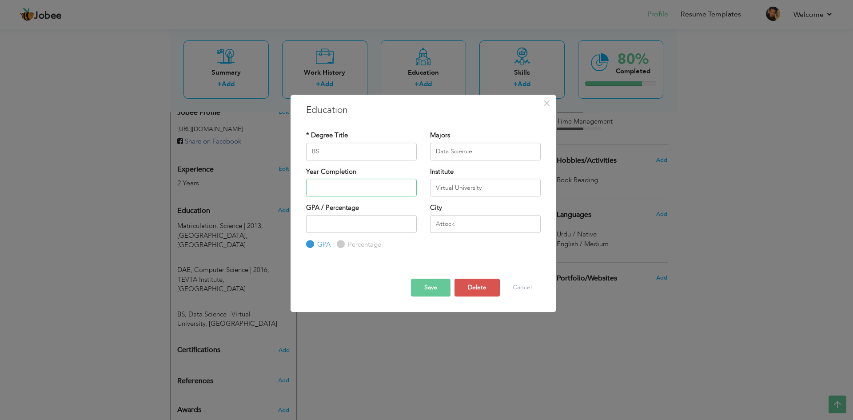
type input "2025"
click at [403, 186] on input "2025" at bounding box center [361, 188] width 111 height 18
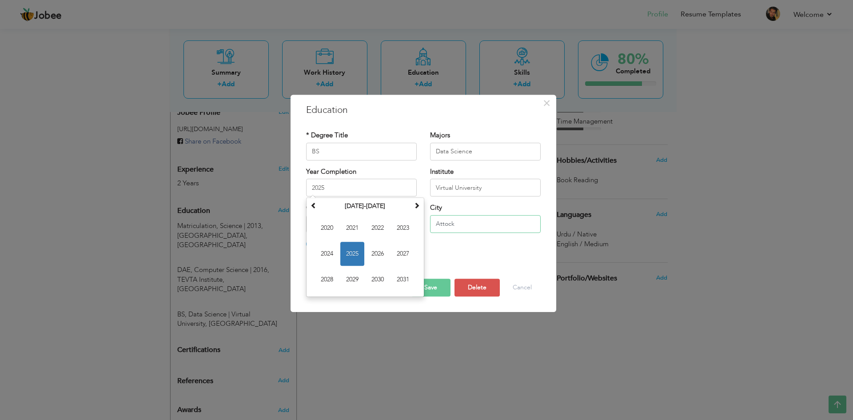
click at [459, 219] on input "Attock" at bounding box center [485, 224] width 111 height 18
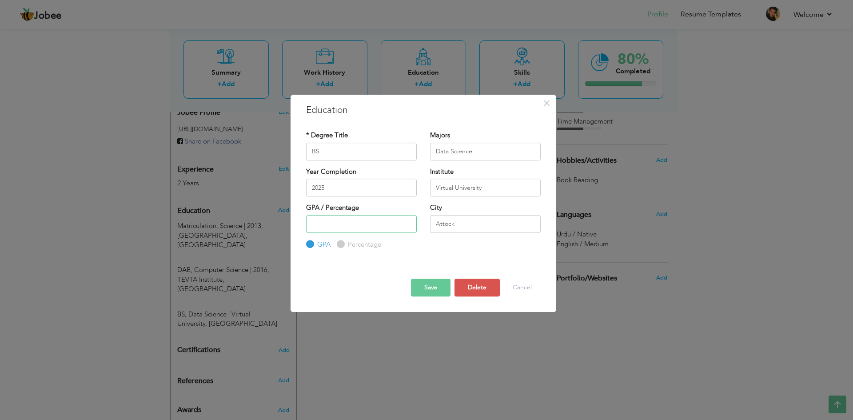
click at [387, 218] on input "number" at bounding box center [361, 224] width 111 height 18
click at [468, 228] on input "Attock" at bounding box center [485, 224] width 111 height 18
click at [509, 188] on input "Virtual University" at bounding box center [485, 188] width 111 height 18
click at [507, 158] on input "Data Science" at bounding box center [485, 152] width 111 height 18
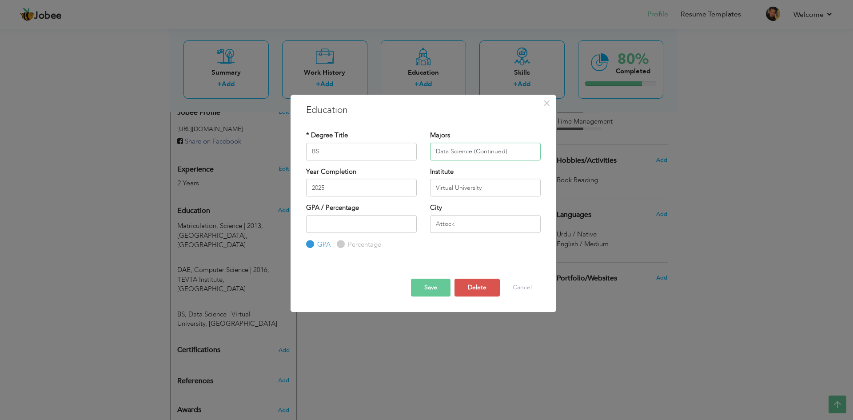
type input "Data Science (Continued)"
click at [440, 291] on button "Save" at bounding box center [431, 288] width 40 height 18
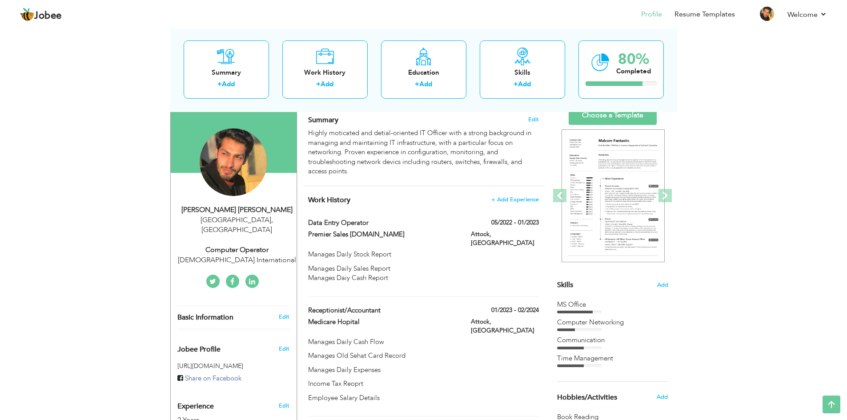
scroll to position [0, 0]
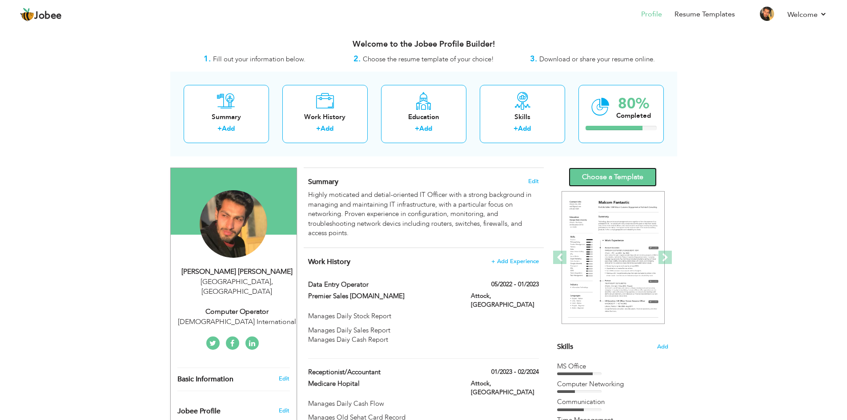
click at [612, 176] on link "Choose a Template" at bounding box center [612, 177] width 88 height 19
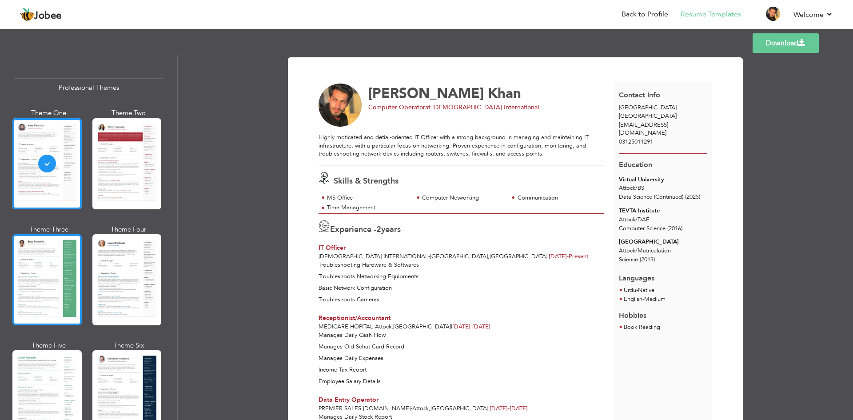
click at [60, 264] on div at bounding box center [46, 279] width 69 height 91
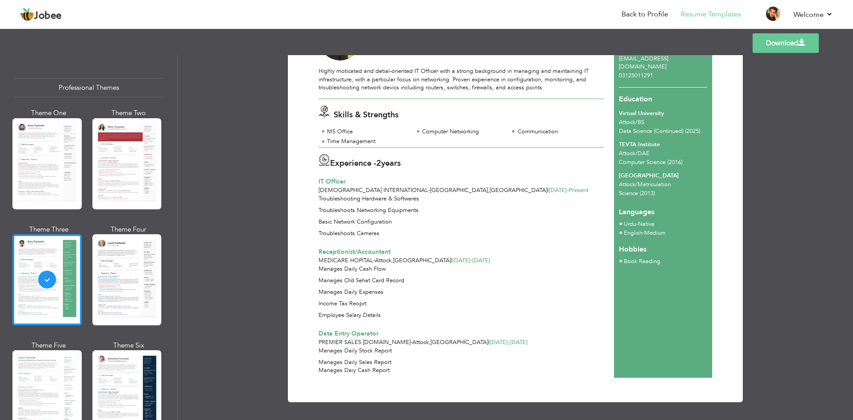
scroll to position [67, 0]
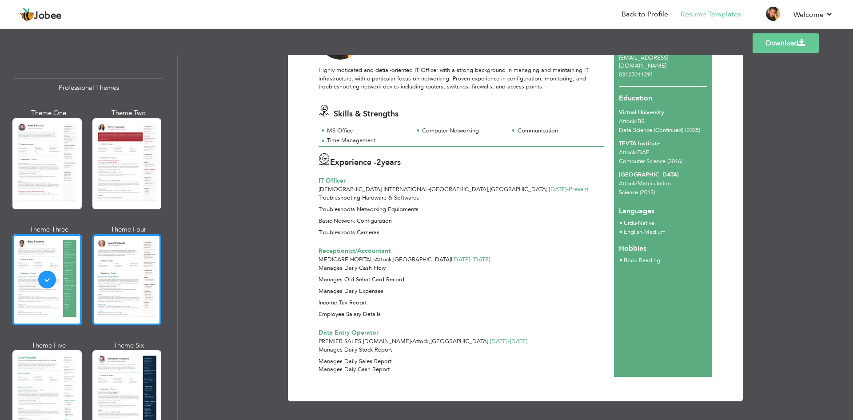
click at [136, 266] on div at bounding box center [126, 279] width 69 height 91
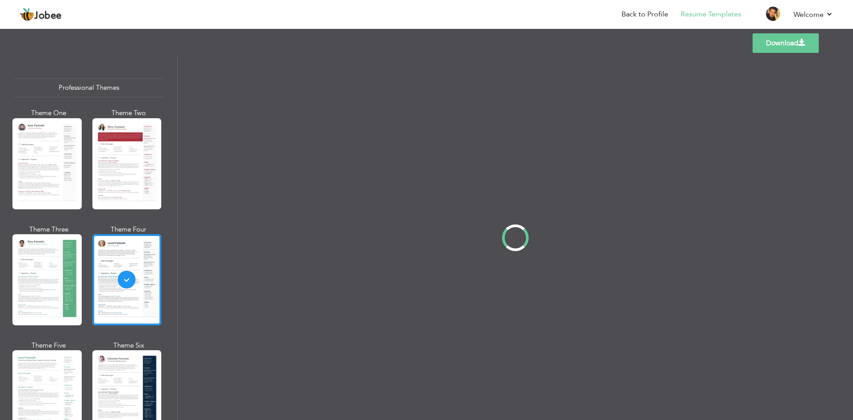
scroll to position [0, 0]
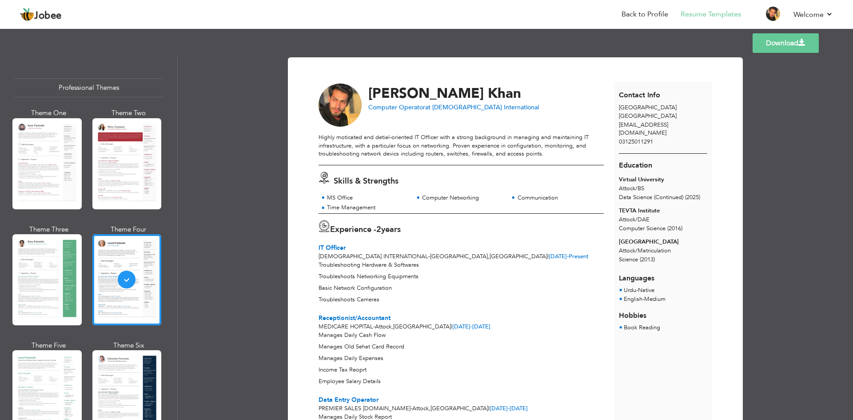
click at [644, 324] on span "Book Reading" at bounding box center [642, 328] width 36 height 8
click at [640, 327] on div "Contact Info Lahore Pakistan alikhanhassan.098@gmail.com 03125011291 Education …" at bounding box center [663, 263] width 99 height 362
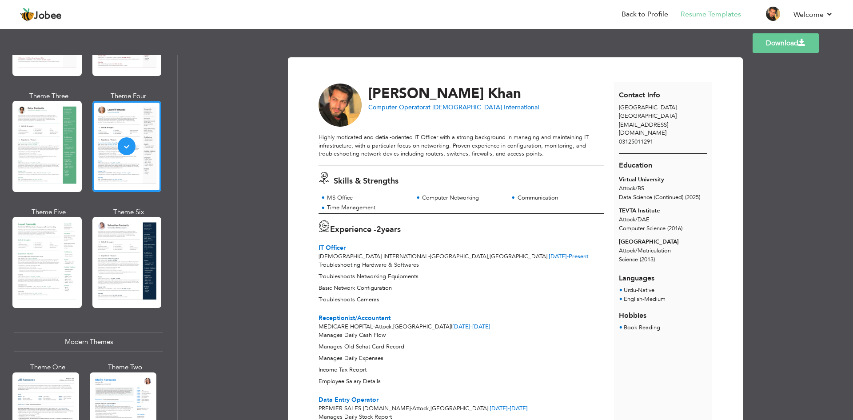
click at [123, 269] on div at bounding box center [126, 262] width 69 height 91
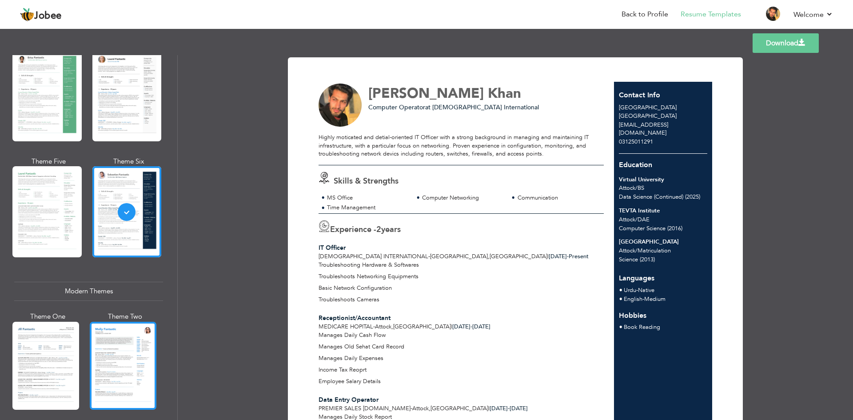
scroll to position [267, 0]
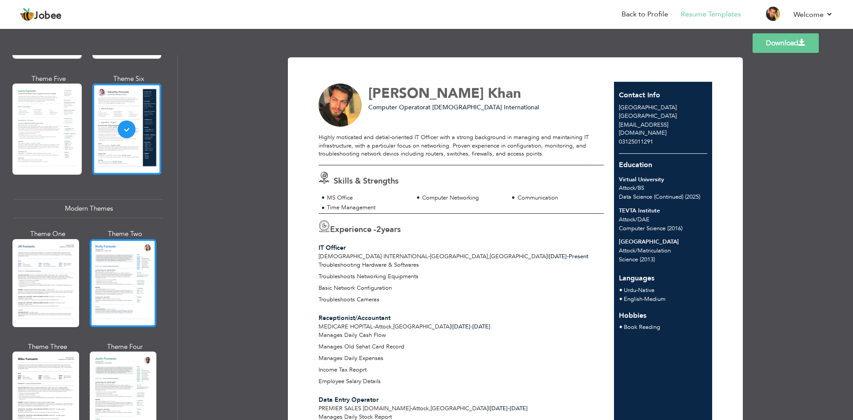
click at [112, 295] on div at bounding box center [123, 283] width 67 height 88
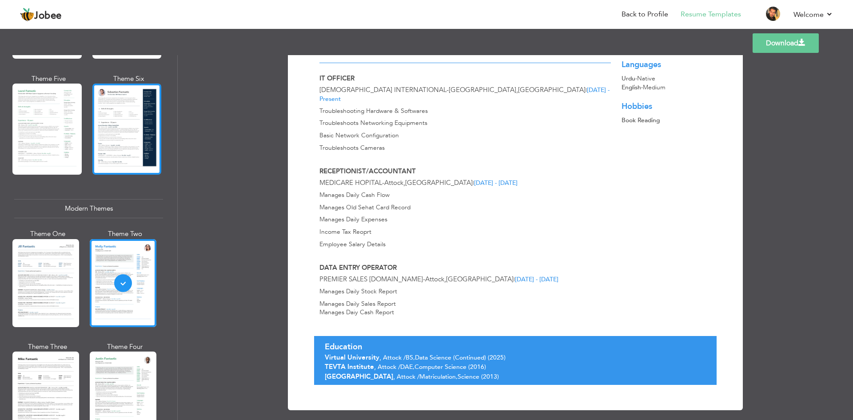
scroll to position [222, 0]
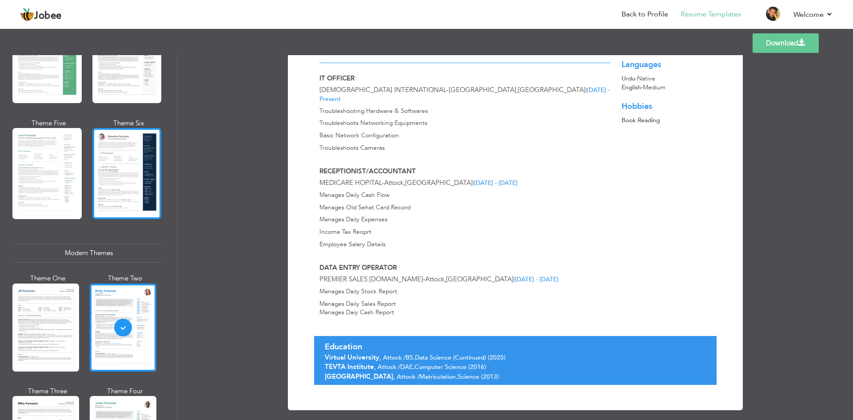
click at [132, 149] on div at bounding box center [126, 173] width 69 height 91
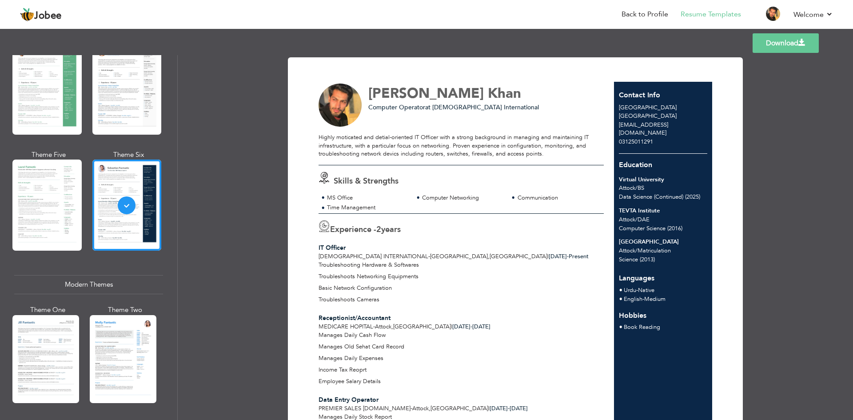
scroll to position [178, 0]
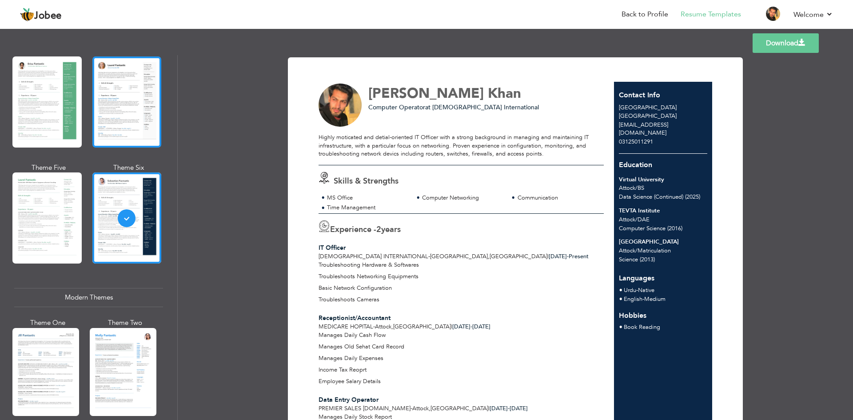
click at [116, 103] on div at bounding box center [126, 101] width 69 height 91
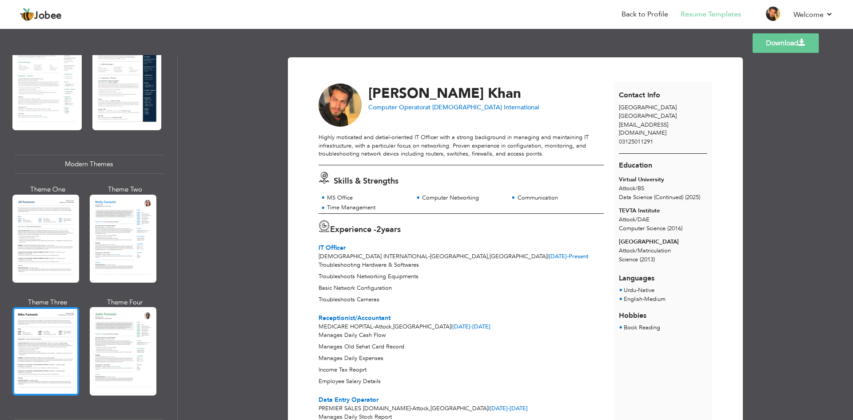
scroll to position [400, 0]
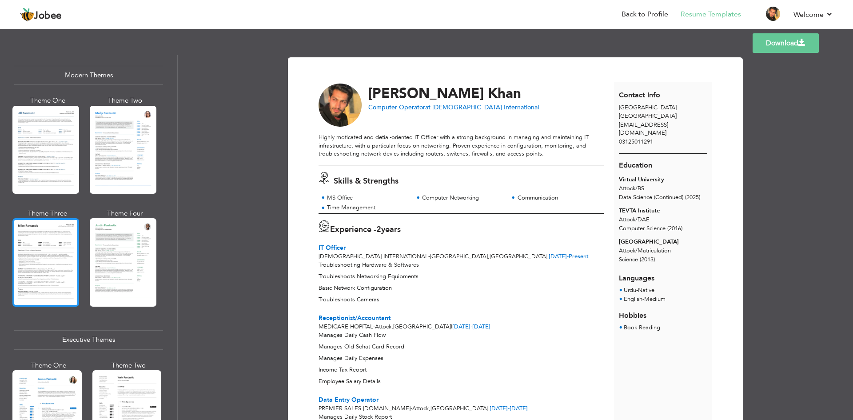
click at [54, 261] on div at bounding box center [45, 262] width 67 height 88
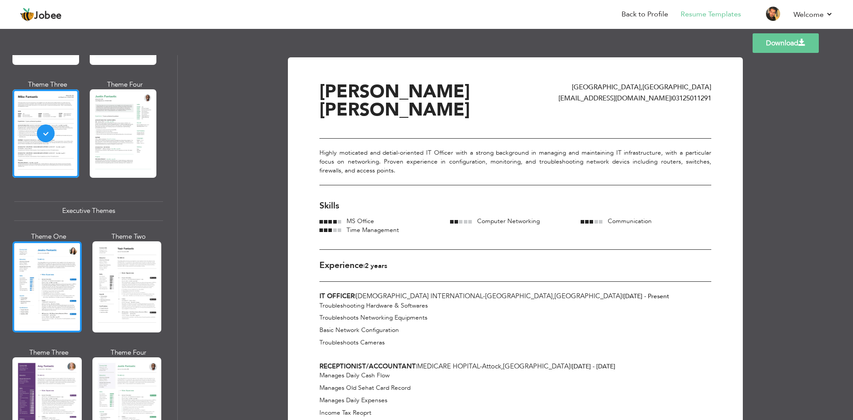
scroll to position [533, 0]
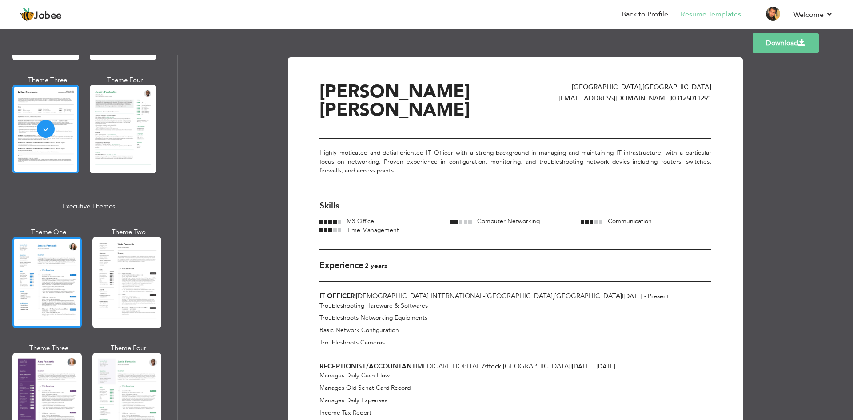
click at [53, 281] on div at bounding box center [46, 282] width 69 height 91
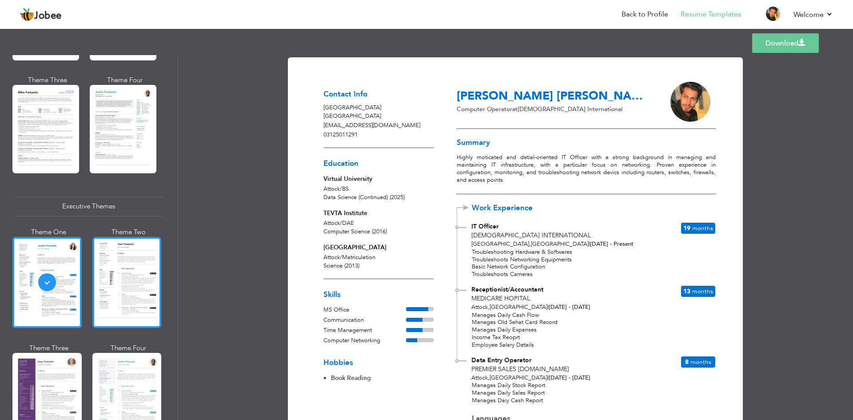
click at [117, 281] on div at bounding box center [126, 282] width 69 height 91
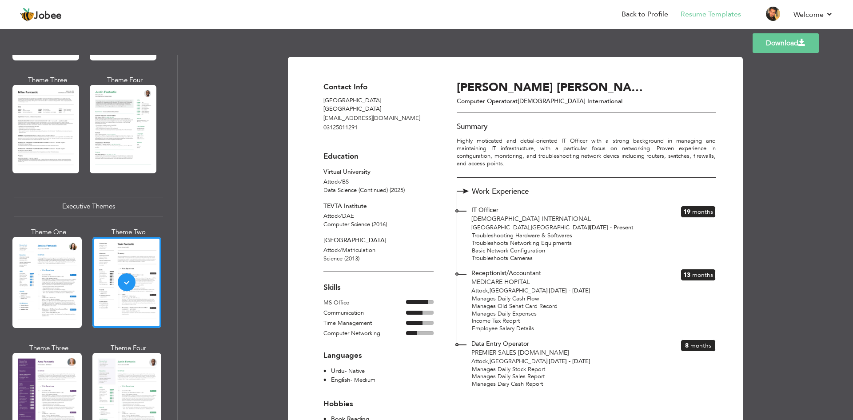
scroll to position [0, 0]
click at [58, 280] on div at bounding box center [46, 282] width 69 height 91
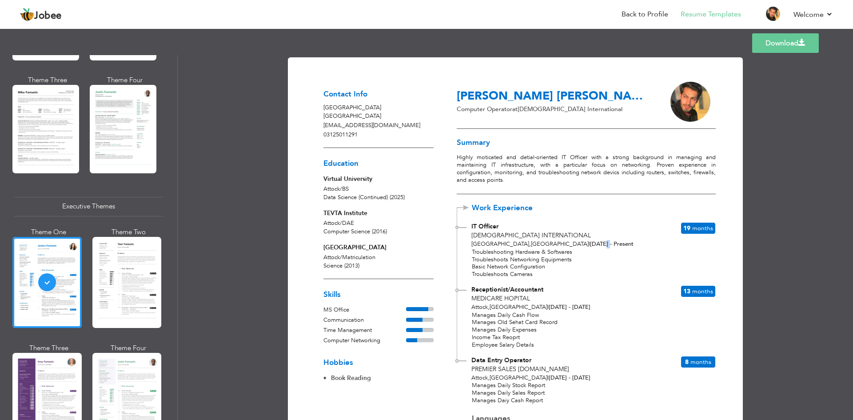
drag, startPoint x: 534, startPoint y: 244, endPoint x: 541, endPoint y: 244, distance: 7.1
click at [589, 244] on span "| Jan 2024 - Present" at bounding box center [611, 244] width 45 height 8
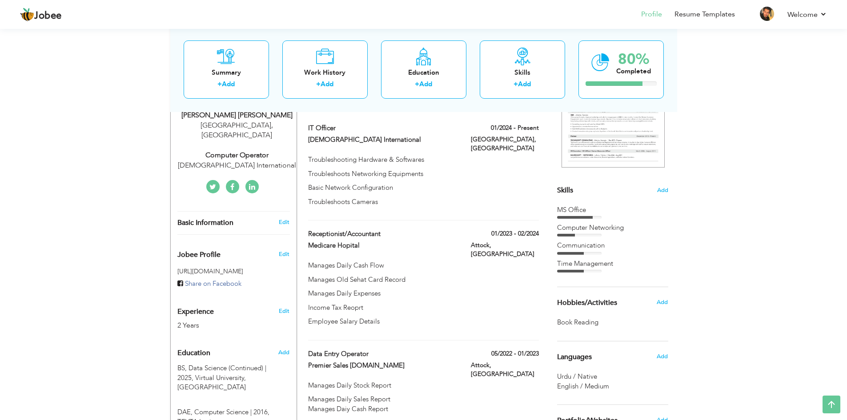
scroll to position [133, 0]
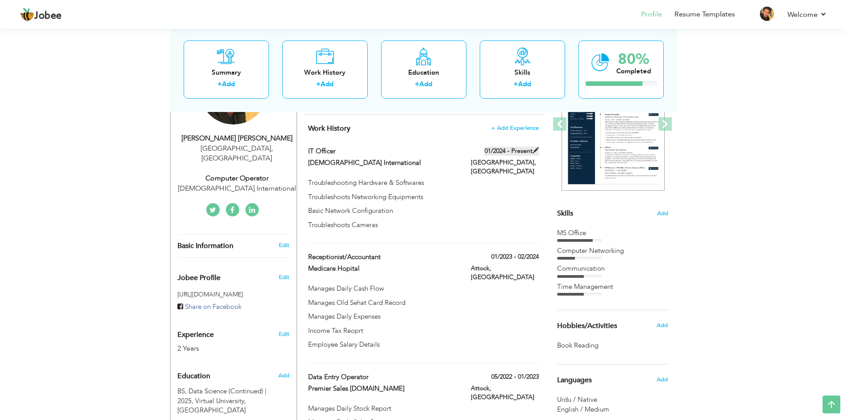
click at [535, 150] on span at bounding box center [535, 150] width 6 height 6
type input "IT Officer"
type input "[DEMOGRAPHIC_DATA] International"
type input "01/2024"
type input "[GEOGRAPHIC_DATA]"
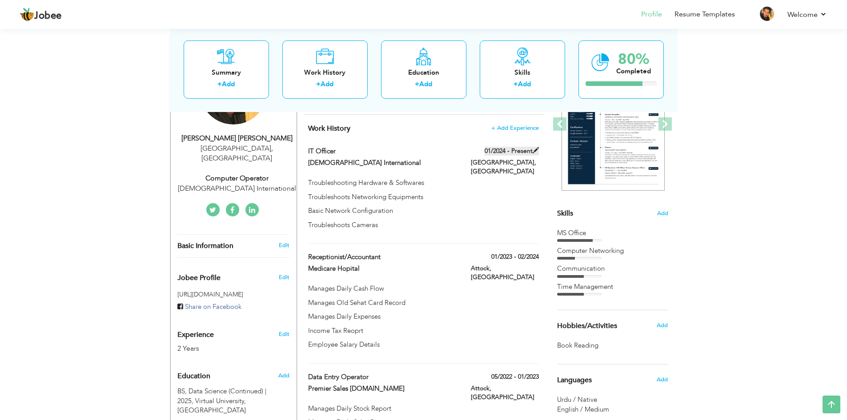
type input "[GEOGRAPHIC_DATA]"
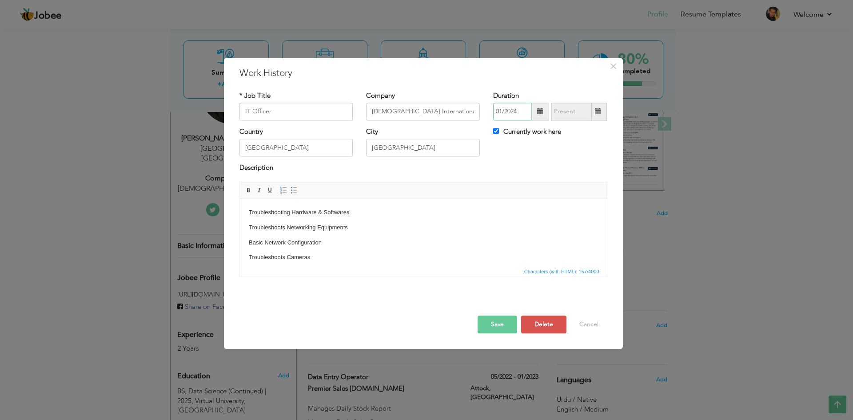
click at [526, 116] on input "01/2024" at bounding box center [512, 112] width 38 height 18
click at [565, 178] on span "2025" at bounding box center [565, 178] width 24 height 24
click at [497, 324] on button "Save" at bounding box center [498, 325] width 40 height 18
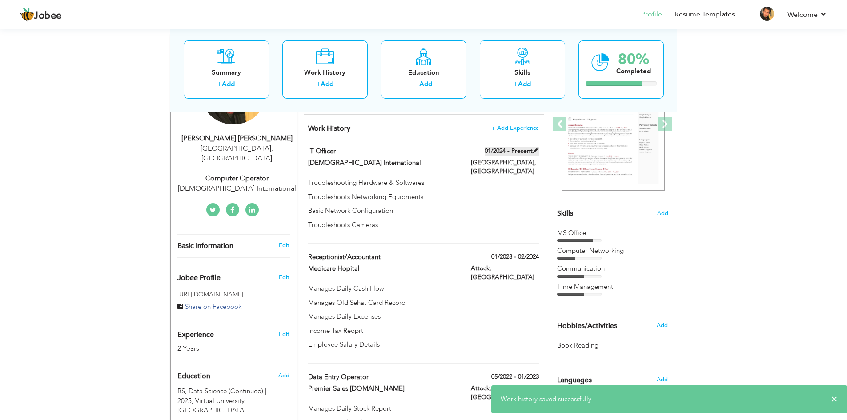
click at [536, 149] on span at bounding box center [535, 150] width 6 height 6
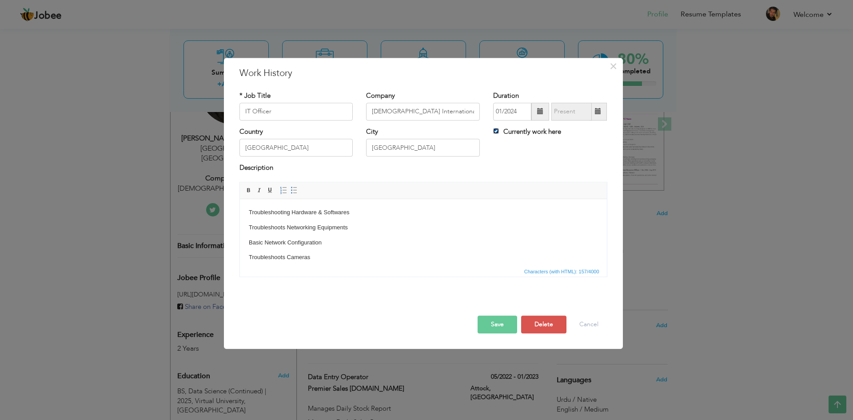
click at [497, 130] on input "Currently work here" at bounding box center [496, 131] width 6 height 6
checkbox input "false"
click at [538, 115] on span at bounding box center [541, 112] width 18 height 18
click at [599, 132] on th at bounding box center [604, 130] width 11 height 13
click at [513, 157] on span "Jan" at bounding box center [515, 152] width 24 height 24
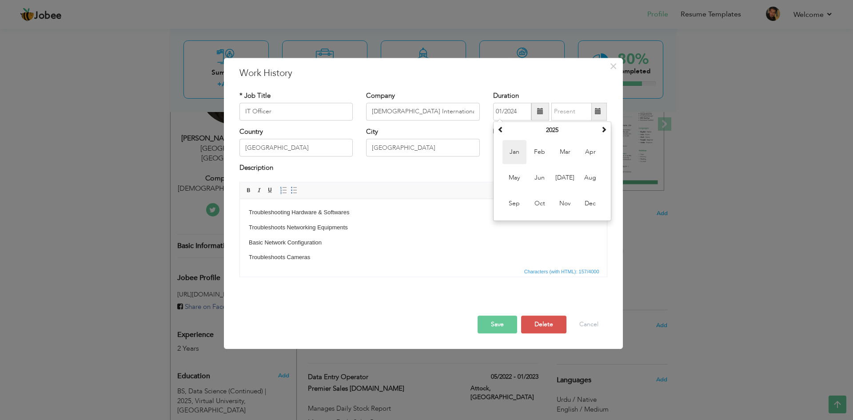
type input "01/2025"
click at [497, 132] on input "Currently work here" at bounding box center [496, 131] width 6 height 6
checkbox input "true"
click at [499, 325] on button "Save" at bounding box center [498, 325] width 40 height 18
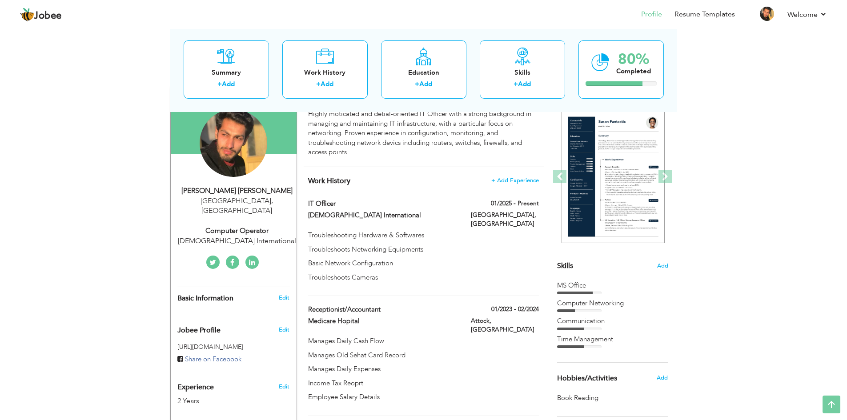
scroll to position [0, 0]
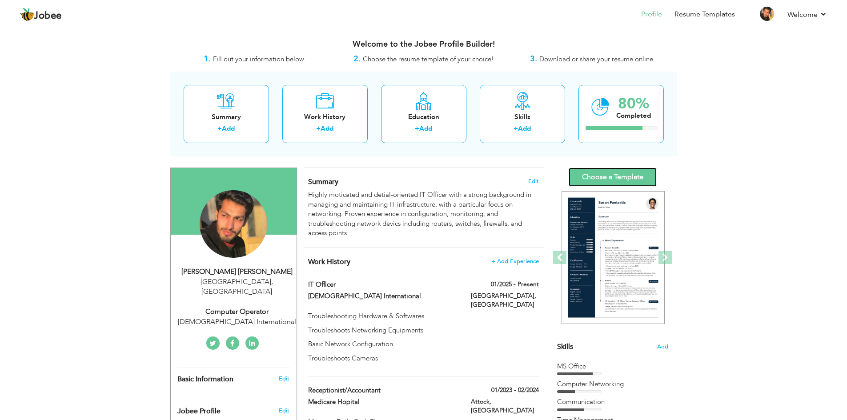
click at [604, 174] on link "Choose a Template" at bounding box center [612, 177] width 88 height 19
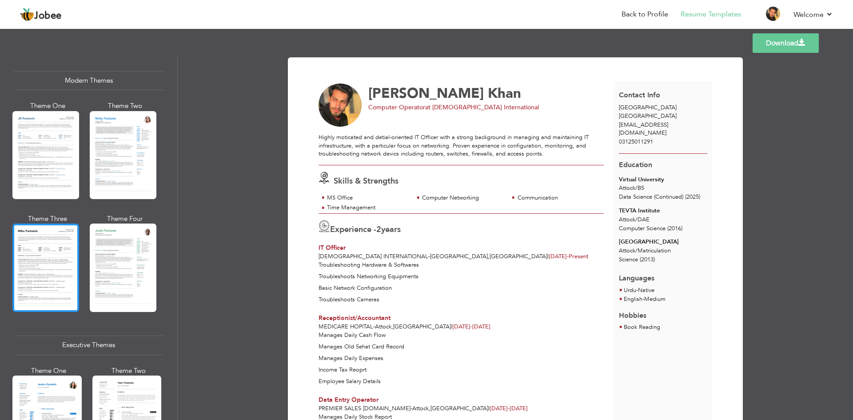
scroll to position [444, 0]
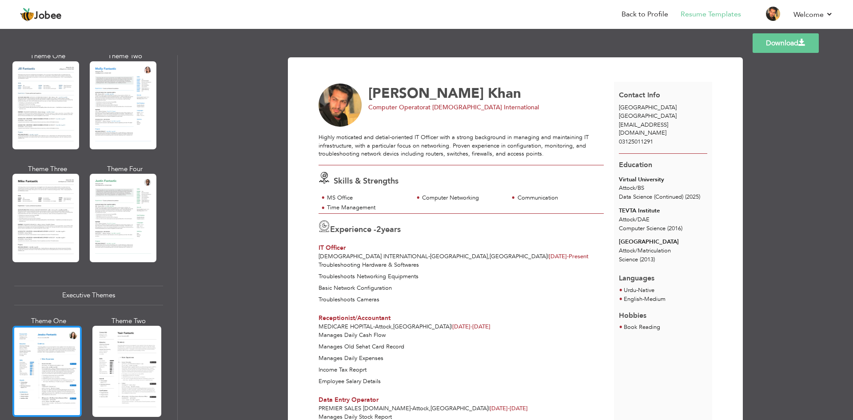
click at [57, 366] on div at bounding box center [46, 371] width 69 height 91
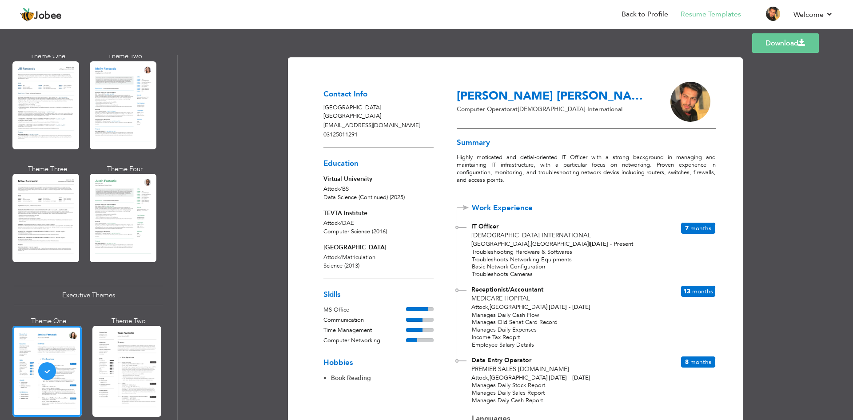
scroll to position [44, 0]
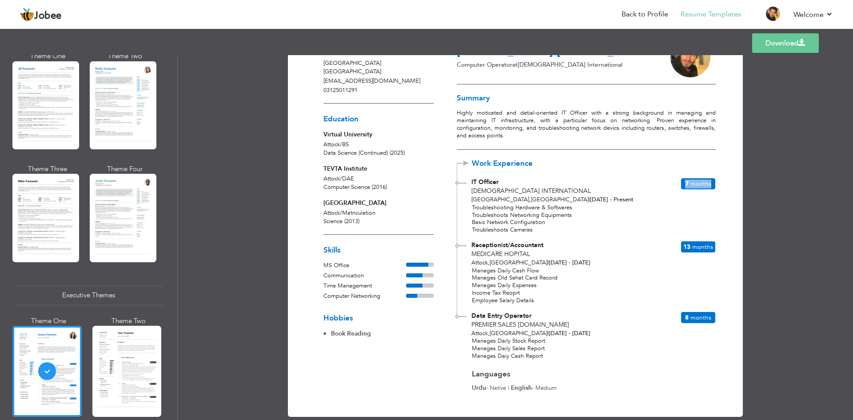
drag, startPoint x: 685, startPoint y: 184, endPoint x: 711, endPoint y: 184, distance: 26.2
click at [711, 184] on div "7 Months" at bounding box center [698, 184] width 35 height 12
click at [699, 210] on p "Troubleshooting Hardware & Softwares" at bounding box center [591, 208] width 239 height 8
drag, startPoint x: 683, startPoint y: 244, endPoint x: 703, endPoint y: 244, distance: 20.9
click at [703, 244] on div "13 Months" at bounding box center [698, 247] width 35 height 12
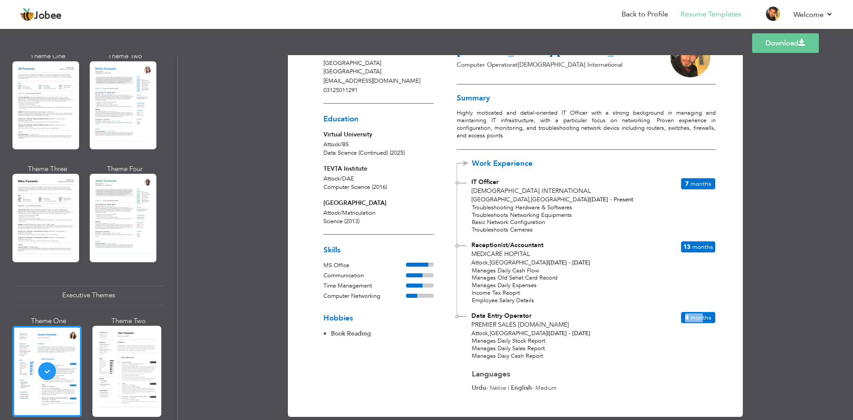
drag, startPoint x: 680, startPoint y: 316, endPoint x: 703, endPoint y: 315, distance: 22.7
click at [703, 315] on div "8 Months" at bounding box center [698, 318] width 35 height 12
click at [704, 315] on span "Months" at bounding box center [701, 317] width 21 height 8
click at [696, 322] on div "8 Months" at bounding box center [698, 318] width 35 height 12
click at [696, 320] on span "Months" at bounding box center [701, 317] width 21 height 8
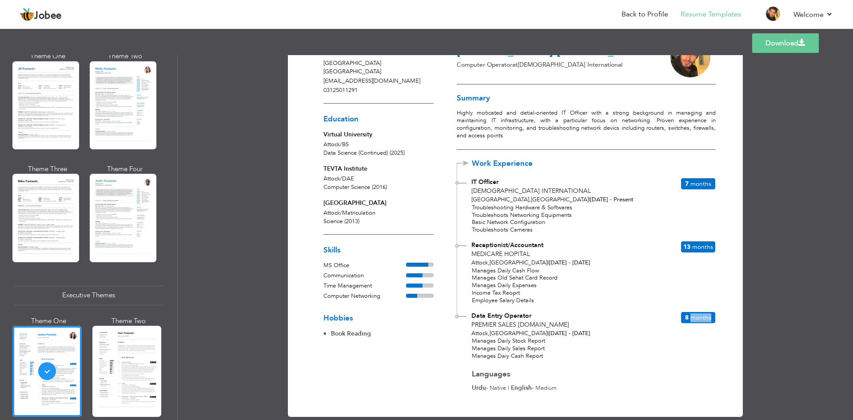
click at [696, 320] on span "Months" at bounding box center [701, 317] width 21 height 8
click at [697, 320] on span "Months" at bounding box center [701, 317] width 21 height 8
click at [696, 320] on span "Months" at bounding box center [701, 317] width 21 height 8
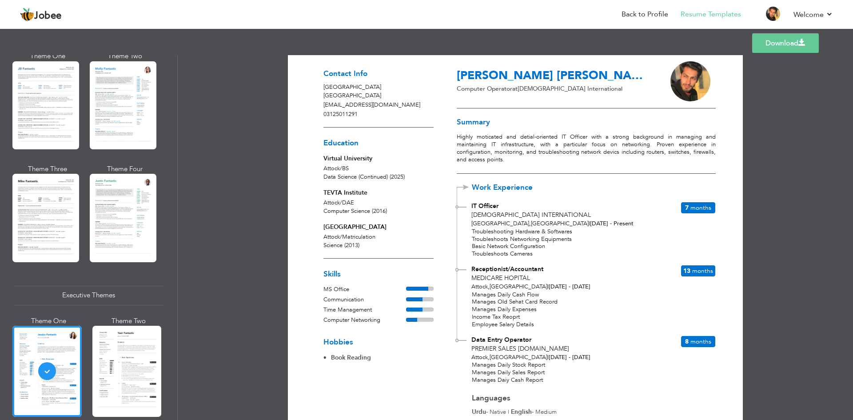
scroll to position [0, 0]
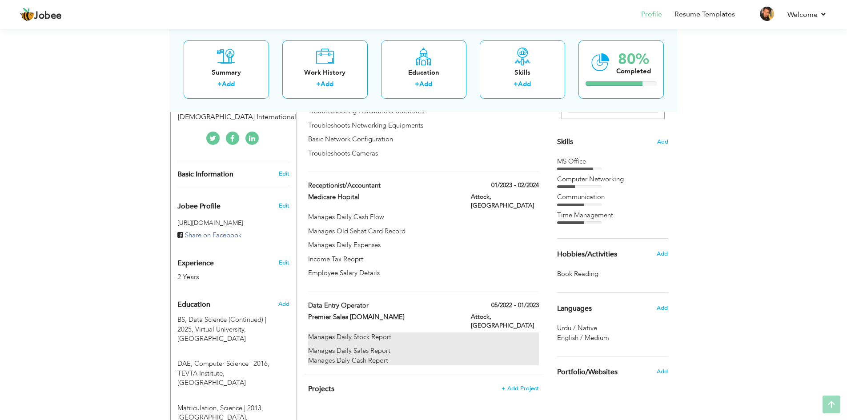
scroll to position [299, 0]
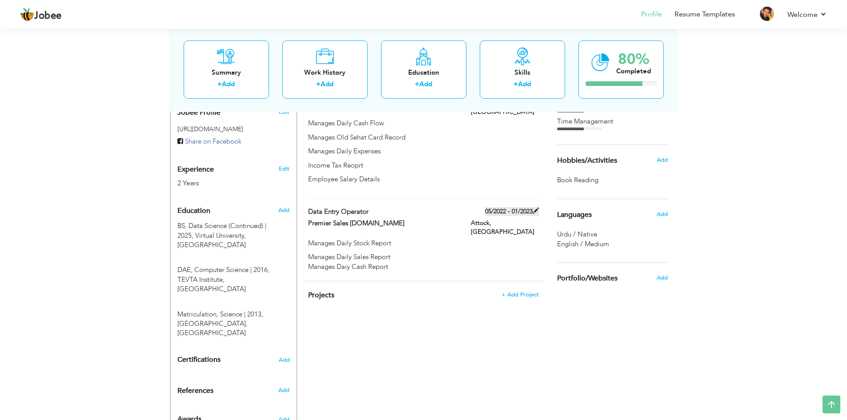
click at [534, 208] on span at bounding box center [535, 211] width 6 height 6
type input "Data Entry Operator"
type input "Premier Sales [DOMAIN_NAME]"
type input "05/2022"
type input "01/2023"
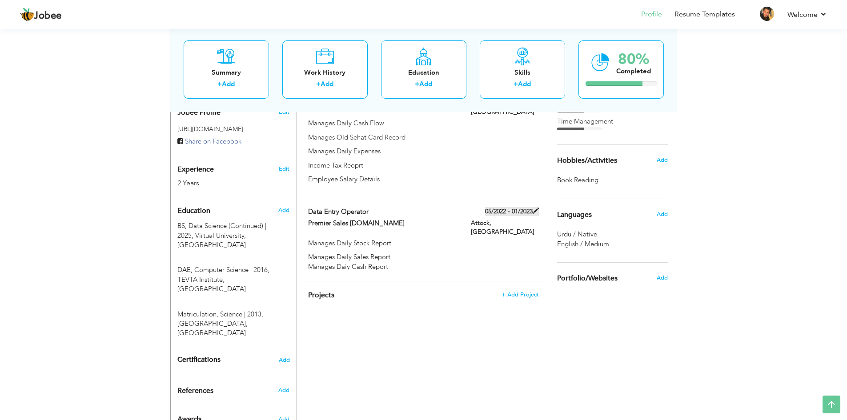
type input "[GEOGRAPHIC_DATA]"
type input "Attock"
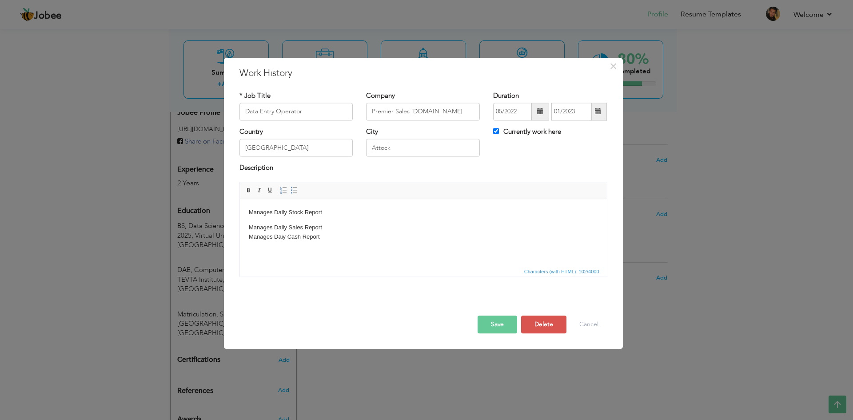
click at [540, 115] on span at bounding box center [541, 112] width 18 height 18
click at [540, 182] on span "2022" at bounding box center [540, 178] width 24 height 24
click at [537, 152] on span "Feb" at bounding box center [540, 152] width 24 height 24
type input "02/2022"
click at [499, 135] on label "Currently work here" at bounding box center [527, 131] width 68 height 9
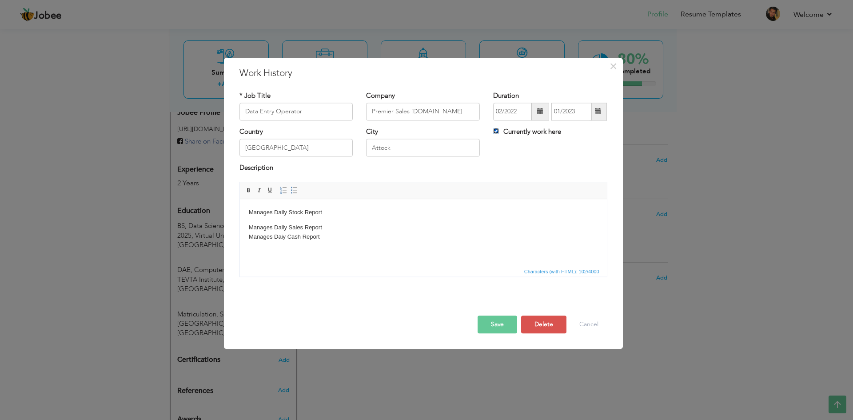
click at [499, 134] on input "Currently work here" at bounding box center [496, 131] width 6 height 6
checkbox input "false"
click at [500, 323] on button "Save" at bounding box center [498, 325] width 40 height 18
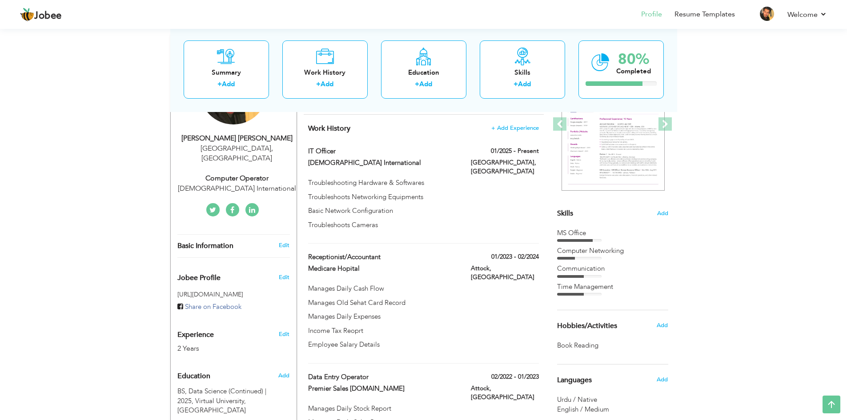
scroll to position [44, 0]
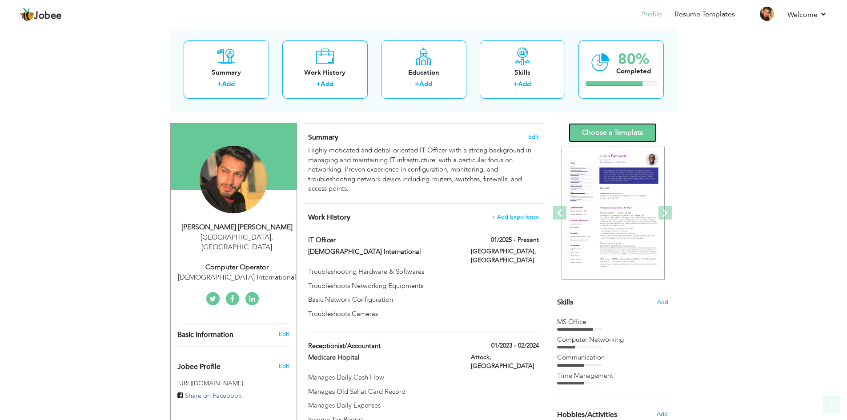
click at [607, 131] on link "Choose a Template" at bounding box center [612, 132] width 88 height 19
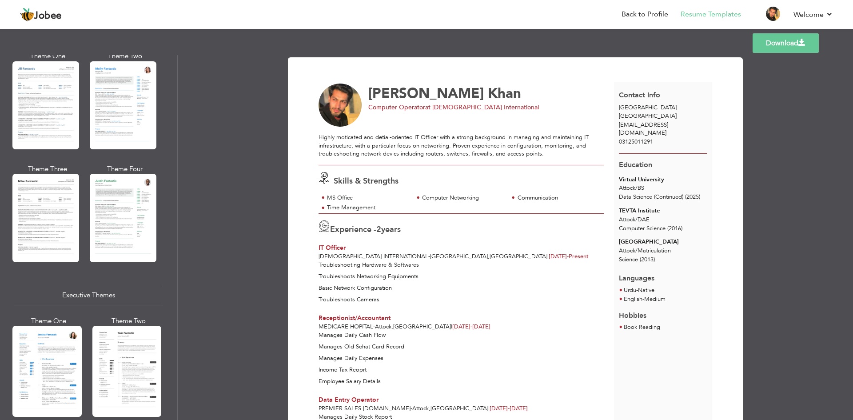
scroll to position [489, 0]
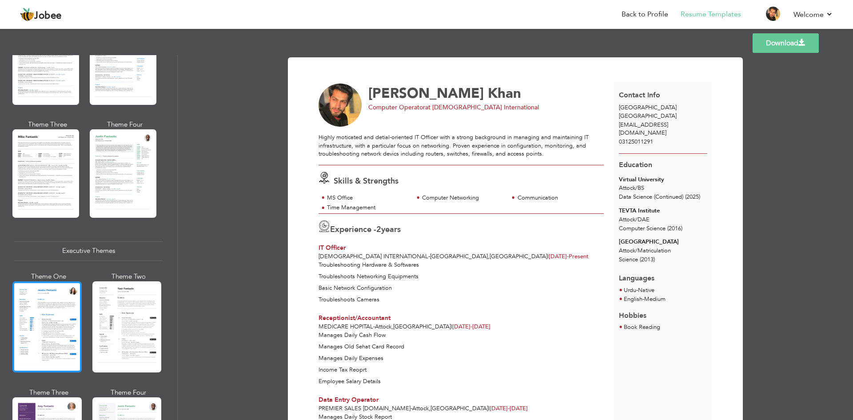
click at [44, 302] on div at bounding box center [46, 326] width 69 height 91
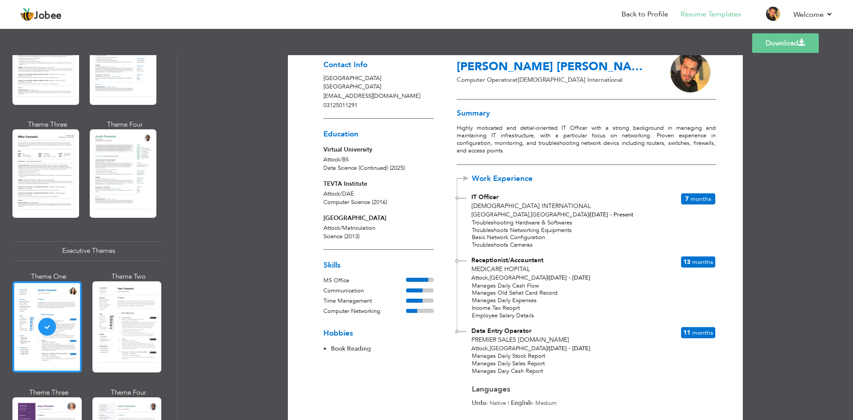
scroll to position [44, 0]
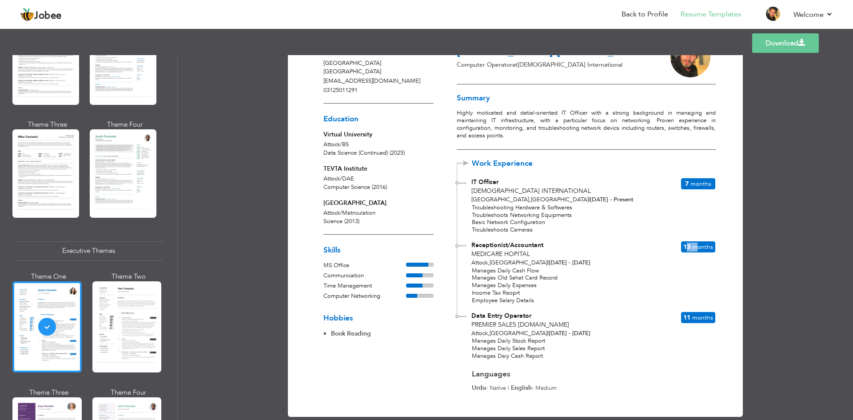
drag, startPoint x: 686, startPoint y: 247, endPoint x: 698, endPoint y: 247, distance: 12.0
click at [698, 247] on div "13 Months" at bounding box center [698, 247] width 35 height 12
click at [680, 257] on div "Receptionist/Accountant Medicare Hopital [GEOGRAPHIC_DATA] , [GEOGRAPHIC_DATA] …" at bounding box center [586, 254] width 258 height 26
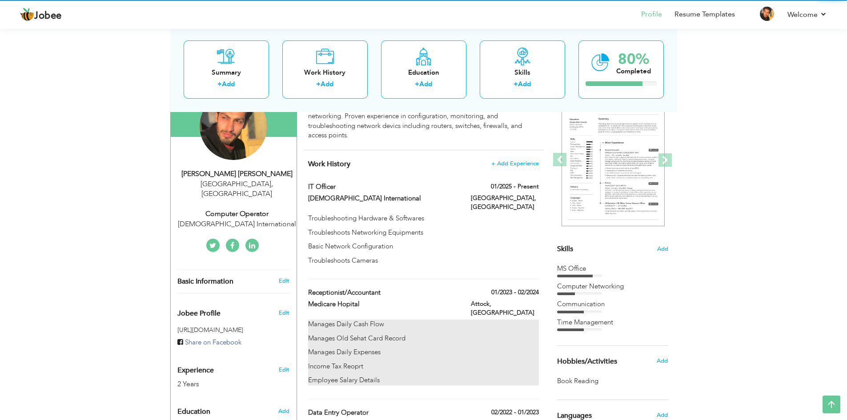
scroll to position [135, 0]
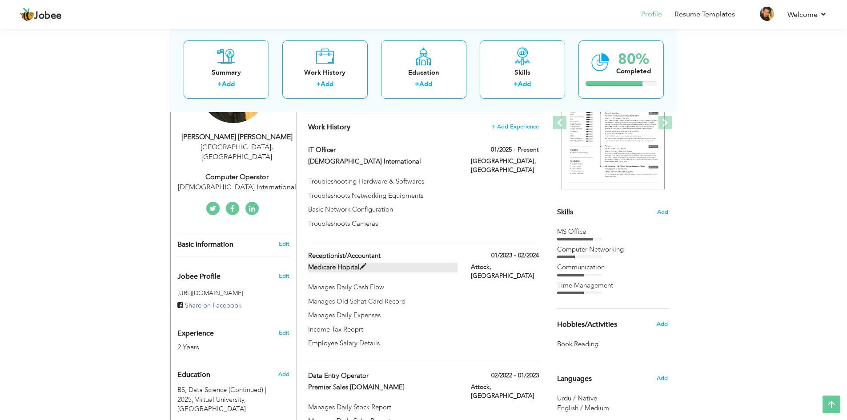
click at [363, 264] on span at bounding box center [363, 267] width 7 height 7
type input "Receptionist/Accountant"
type input "Medicare Hopital"
type input "01/2023"
type input "02/2024"
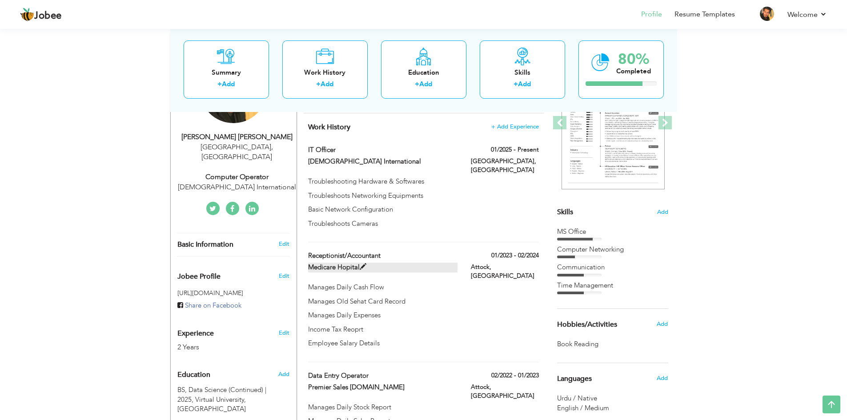
type input "[GEOGRAPHIC_DATA]"
type input "Attock"
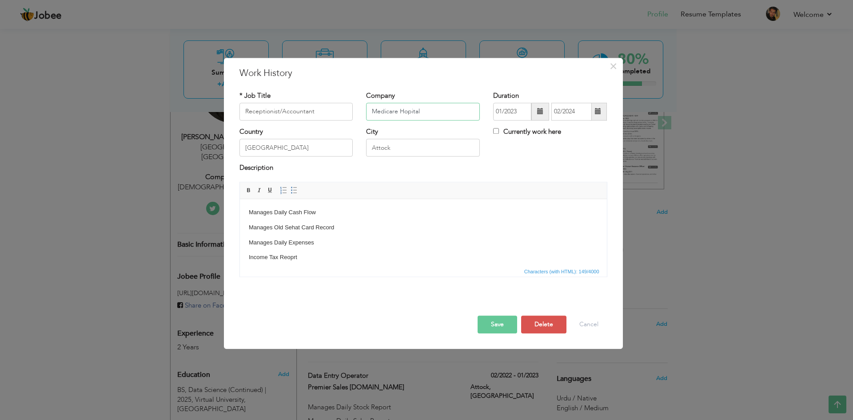
click at [407, 113] on input "Medicare Hopital" at bounding box center [423, 112] width 114 height 18
type input "[GEOGRAPHIC_DATA]"
click at [503, 323] on button "Save" at bounding box center [498, 325] width 40 height 18
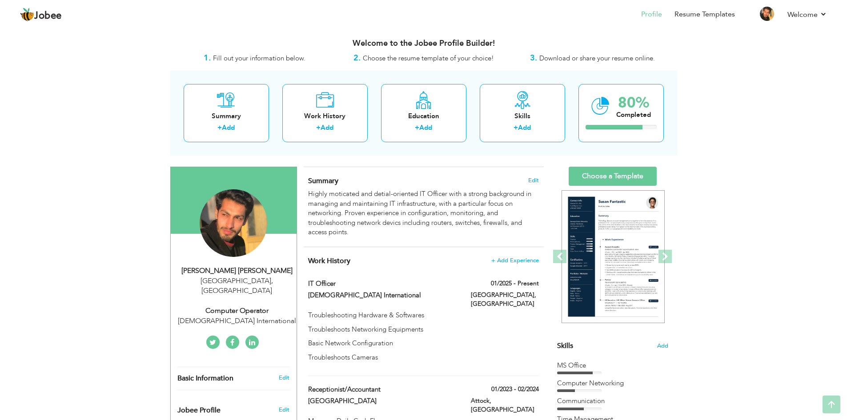
scroll to position [0, 0]
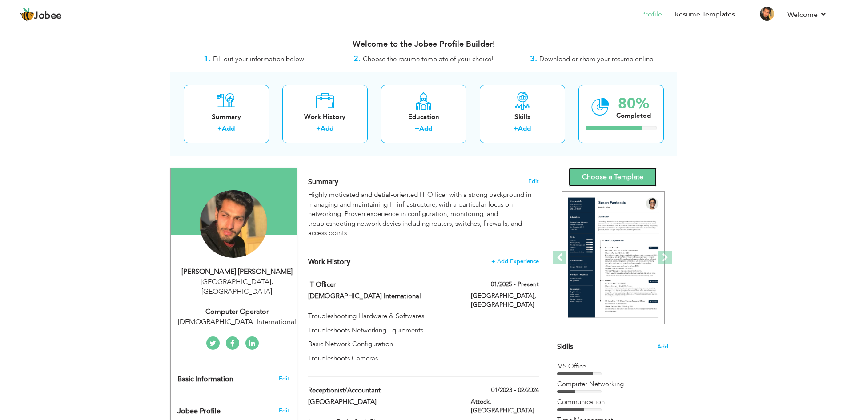
click at [608, 176] on link "Choose a Template" at bounding box center [612, 177] width 88 height 19
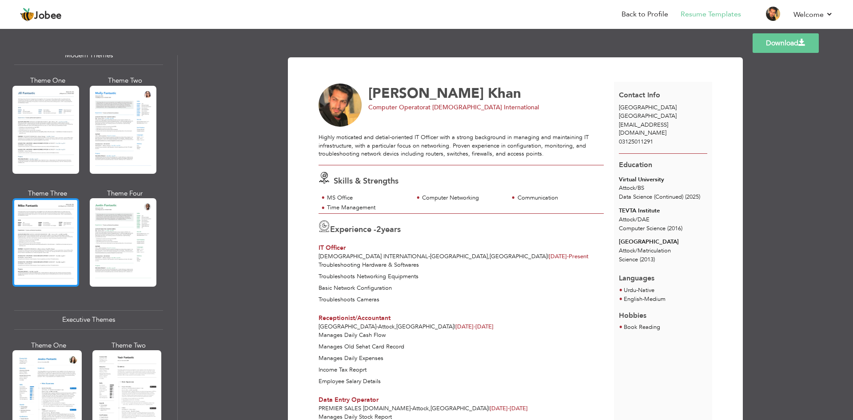
scroll to position [489, 0]
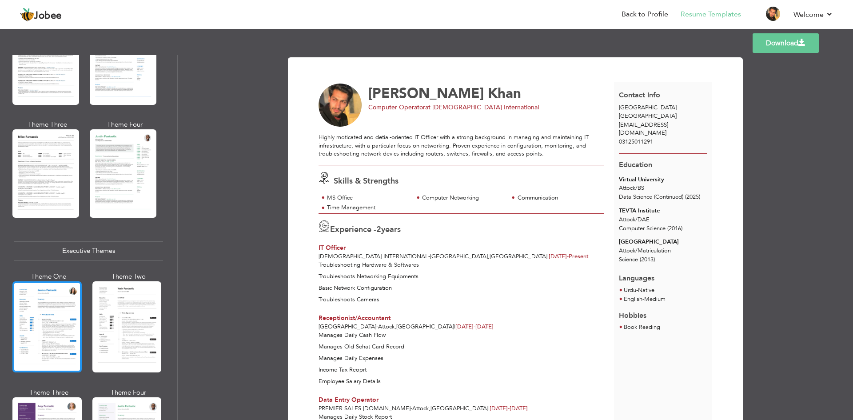
click at [60, 298] on div at bounding box center [46, 326] width 69 height 91
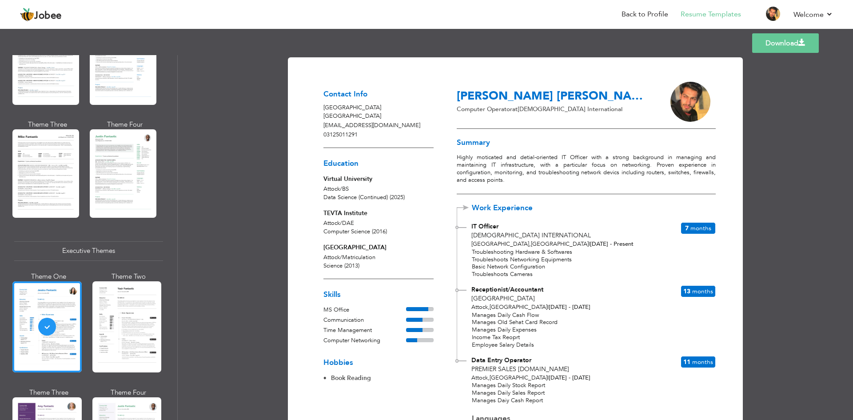
click at [787, 44] on link "Download" at bounding box center [785, 43] width 67 height 20
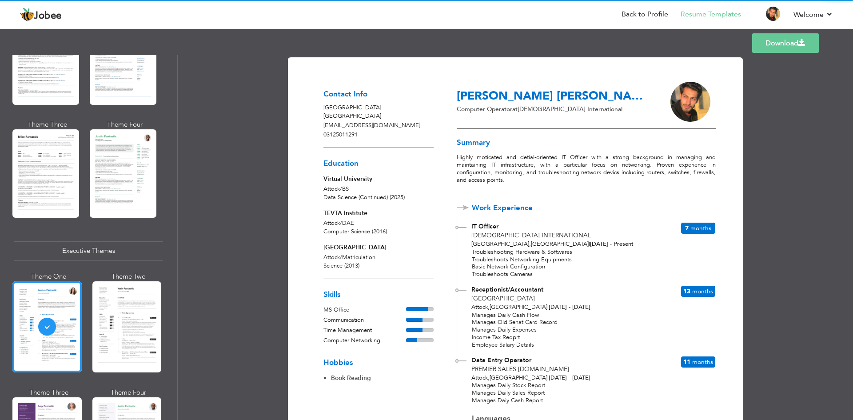
click at [791, 40] on link "Download" at bounding box center [785, 43] width 67 height 20
